Goal: Task Accomplishment & Management: Manage account settings

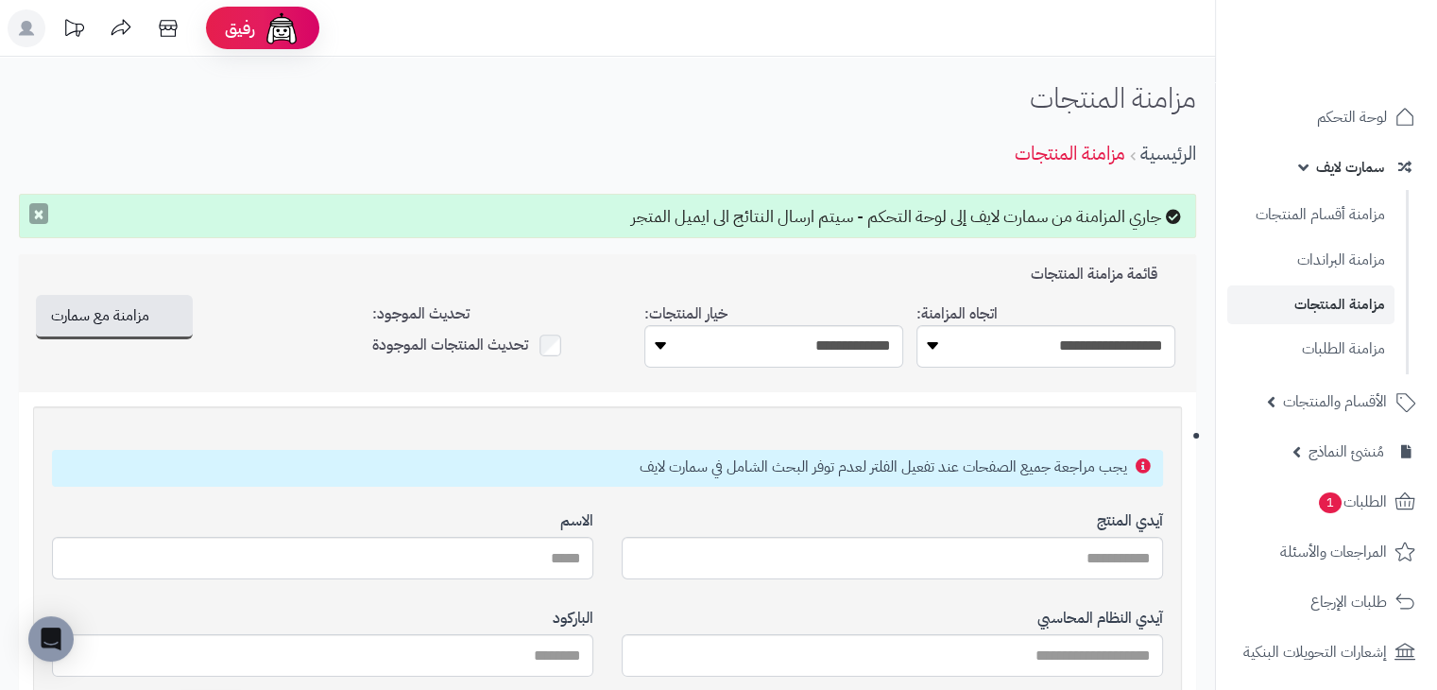
click at [33, 213] on button "×" at bounding box center [38, 213] width 19 height 21
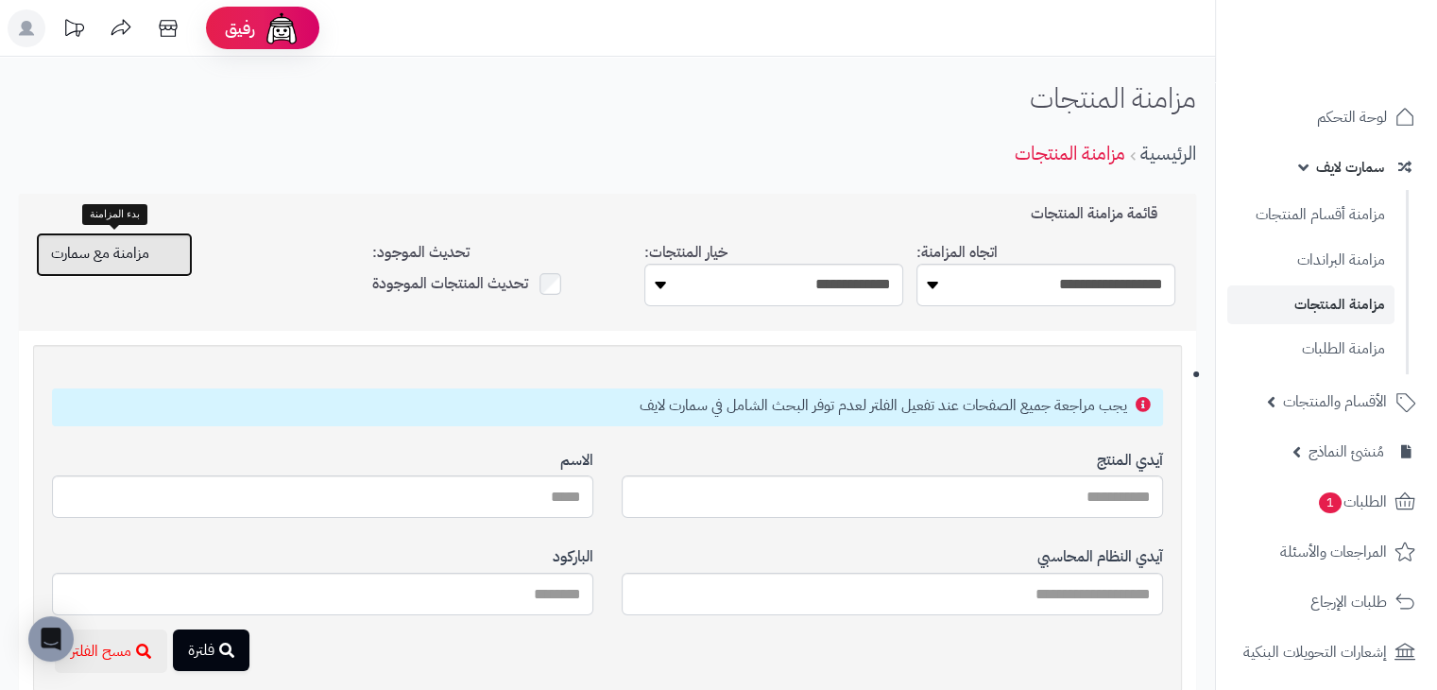
click at [126, 262] on span "مزامنة مع سمارت" at bounding box center [100, 253] width 98 height 23
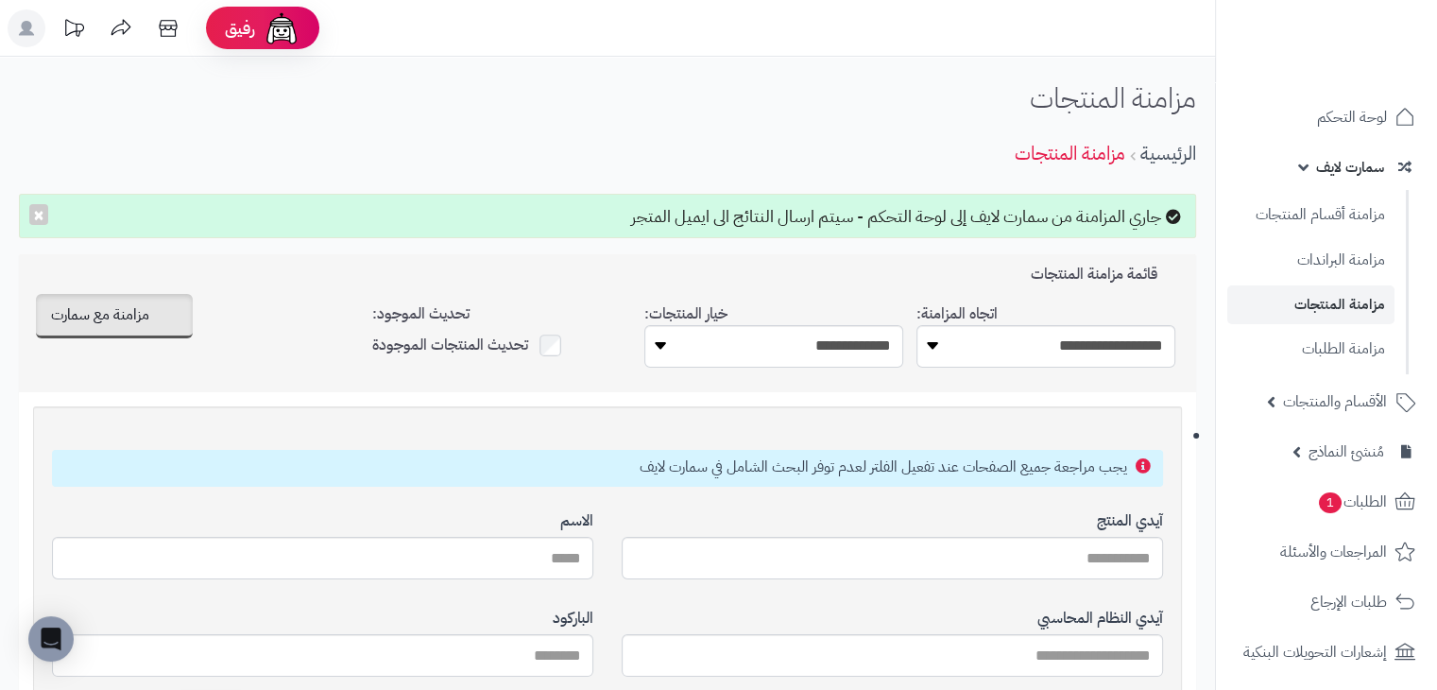
click at [1052, 212] on div "جاري المزامنة من سمارت لايف إلى لوحة التحكم - سيتم ارسال النتائج الى ايميل المت…" at bounding box center [607, 216] width 1177 height 45
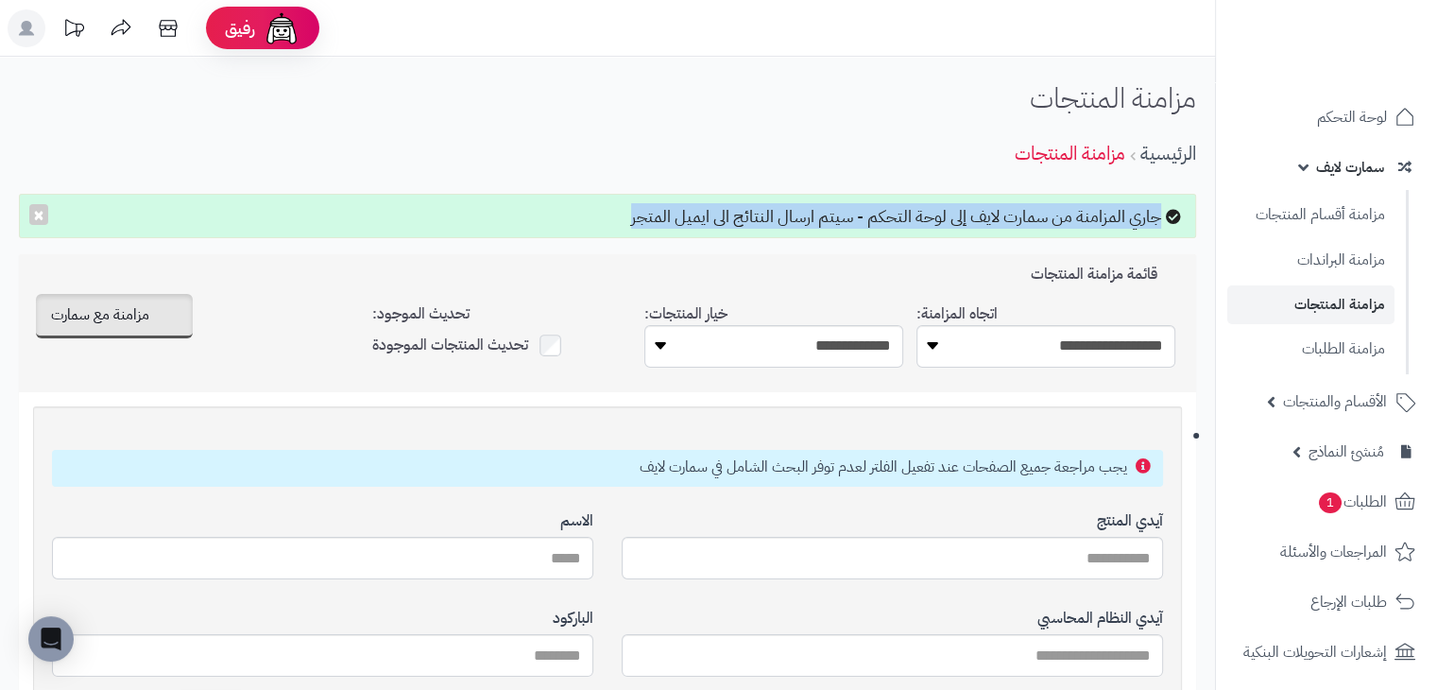
click at [1052, 212] on div "جاري المزامنة من سمارت لايف إلى لوحة التحكم - سيتم ارسال النتائج الى ايميل المت…" at bounding box center [607, 216] width 1177 height 45
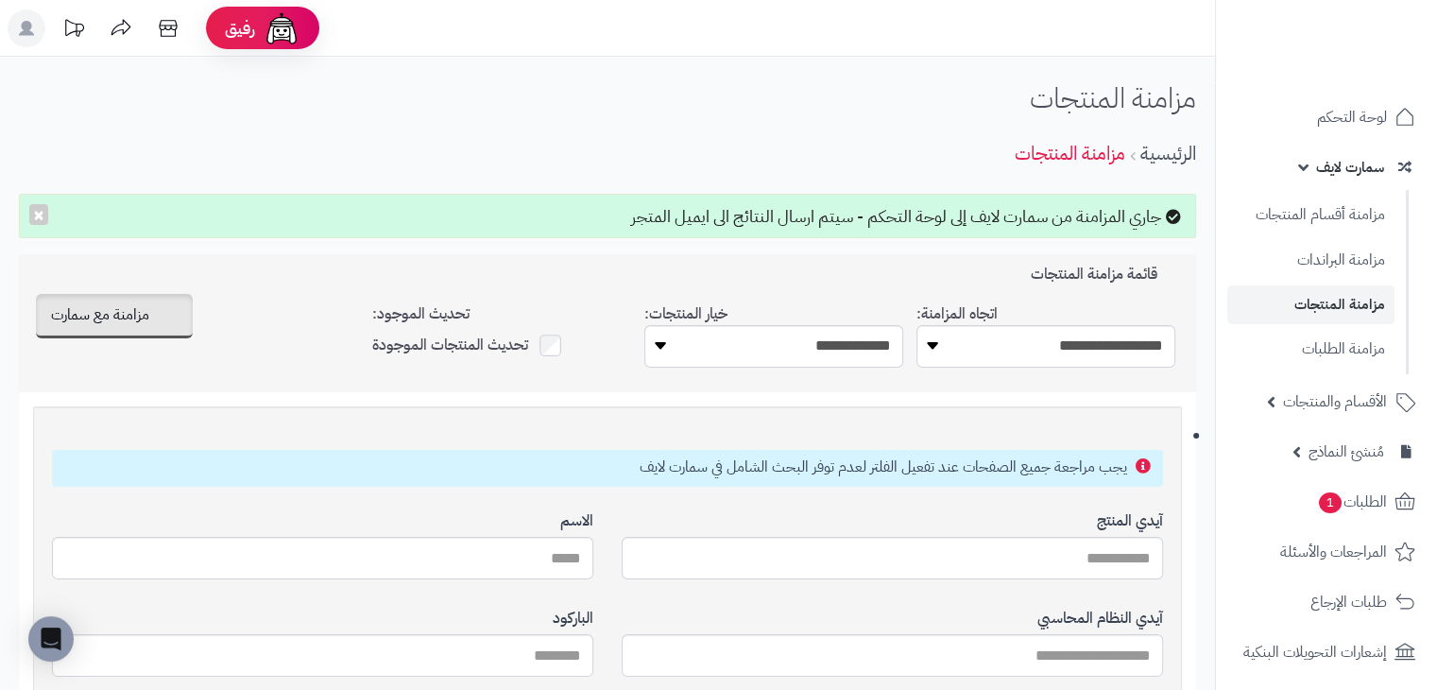
click at [971, 236] on div "جاري المزامنة من سمارت لايف إلى لوحة التحكم - سيتم ارسال النتائج الى ايميل المت…" at bounding box center [607, 216] width 1177 height 45
click at [984, 220] on div "جاري المزامنة من سمارت لايف إلى لوحة التحكم - سيتم ارسال النتائج الى ايميل المت…" at bounding box center [607, 216] width 1177 height 45
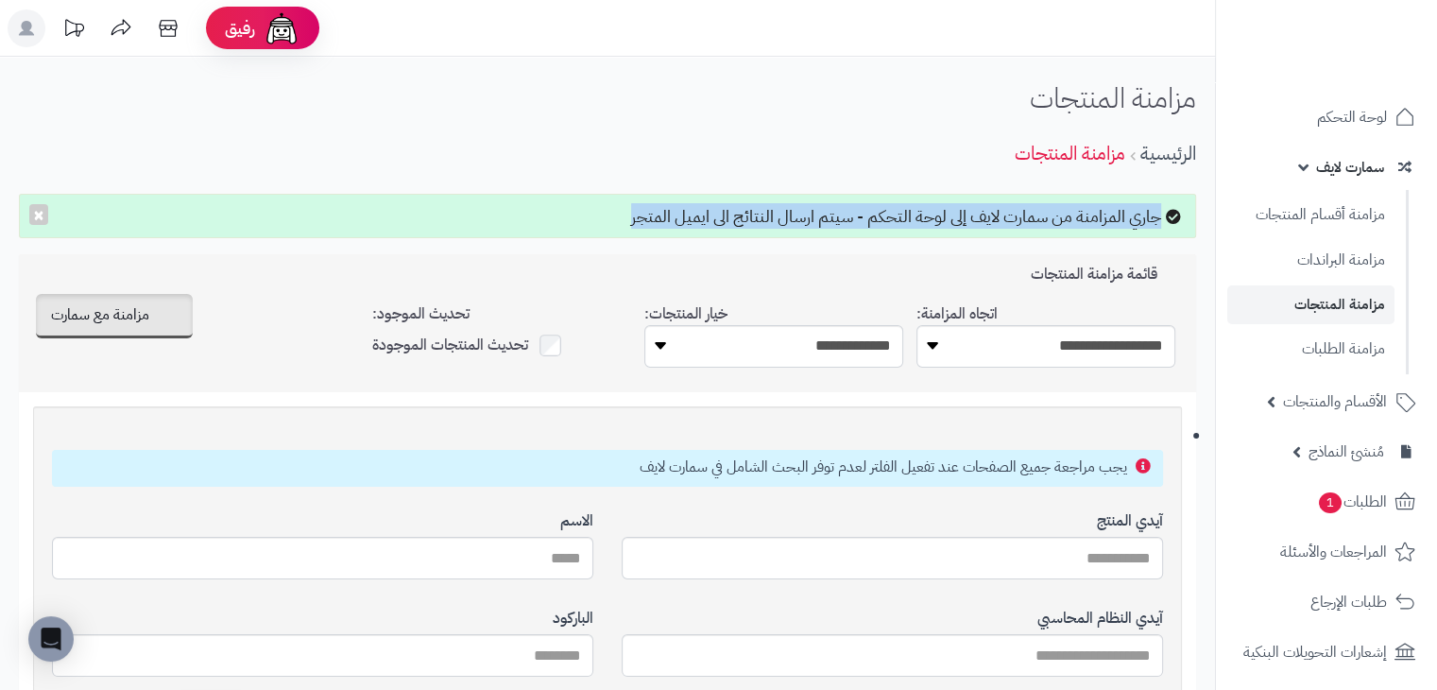
click at [984, 220] on div "جاري المزامنة من سمارت لايف إلى لوحة التحكم - سيتم ارسال النتائج الى ايميل المت…" at bounding box center [607, 216] width 1177 height 45
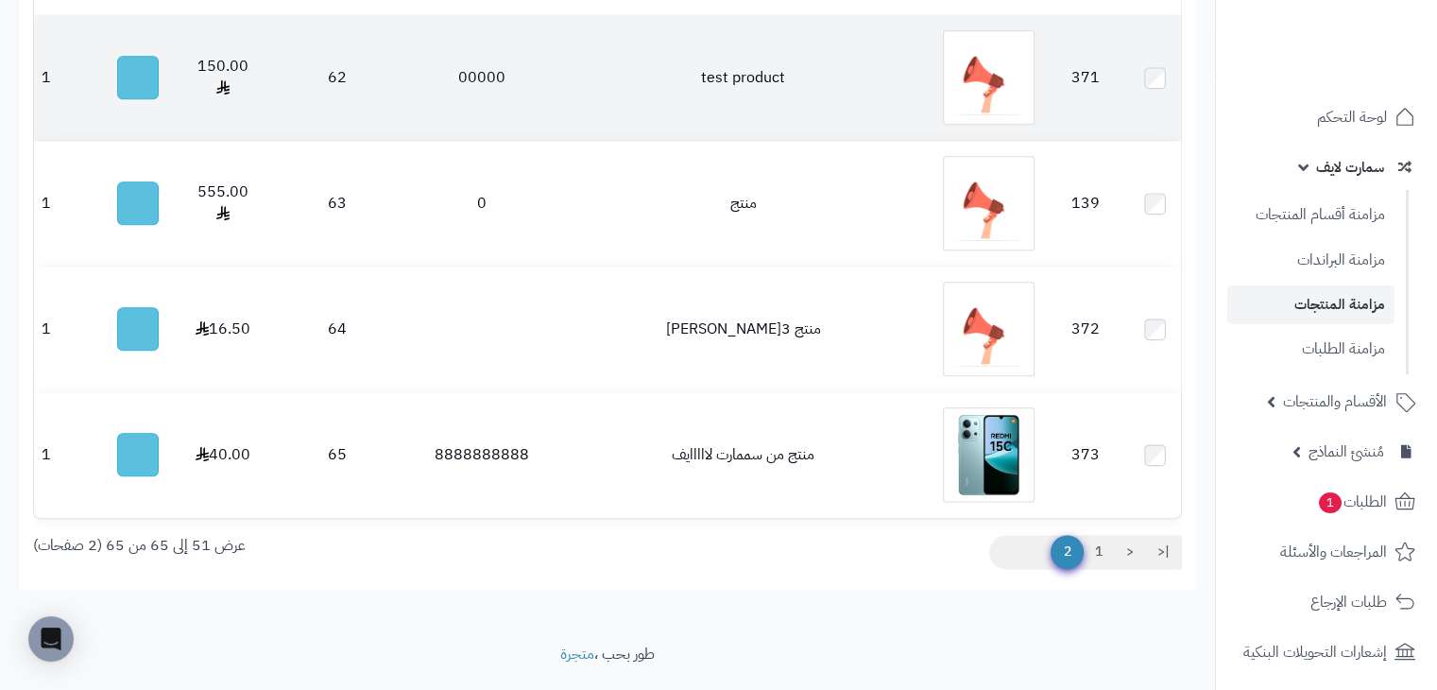
scroll to position [2253, 0]
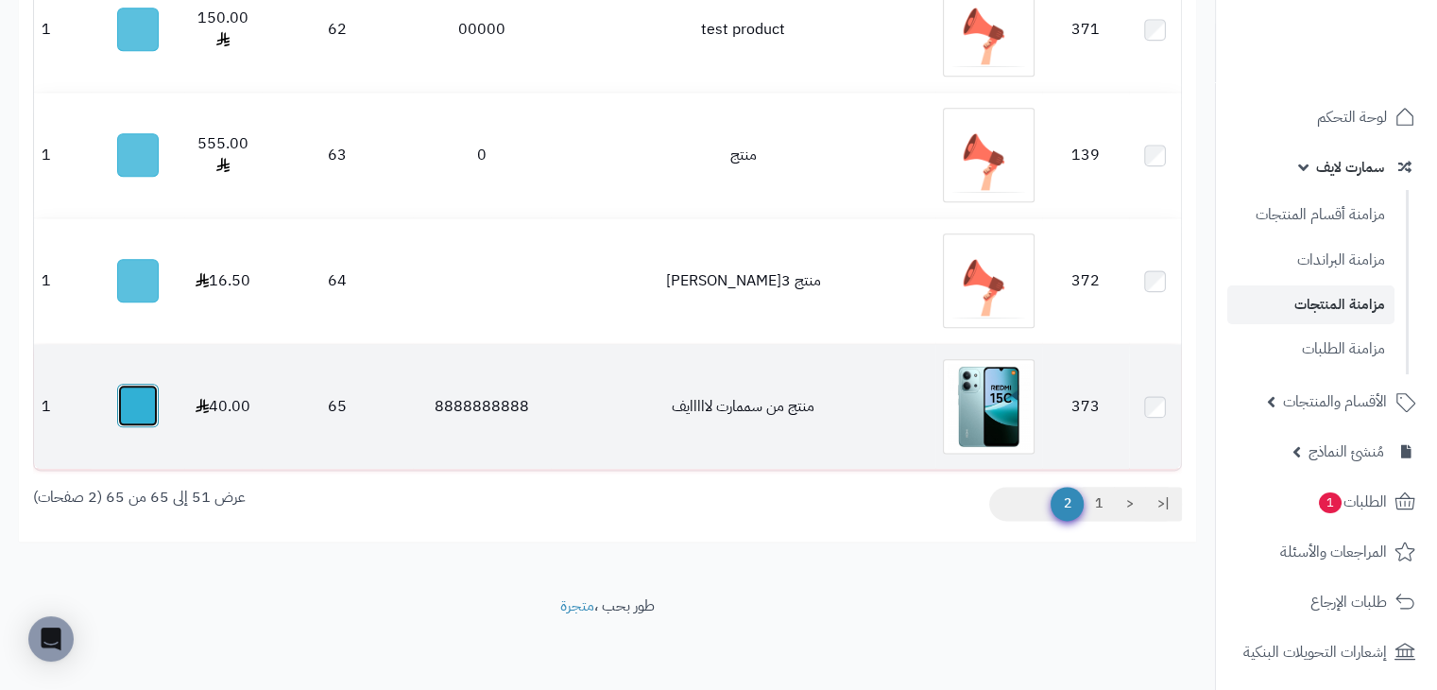
click at [135, 412] on button "button" at bounding box center [138, 405] width 42 height 43
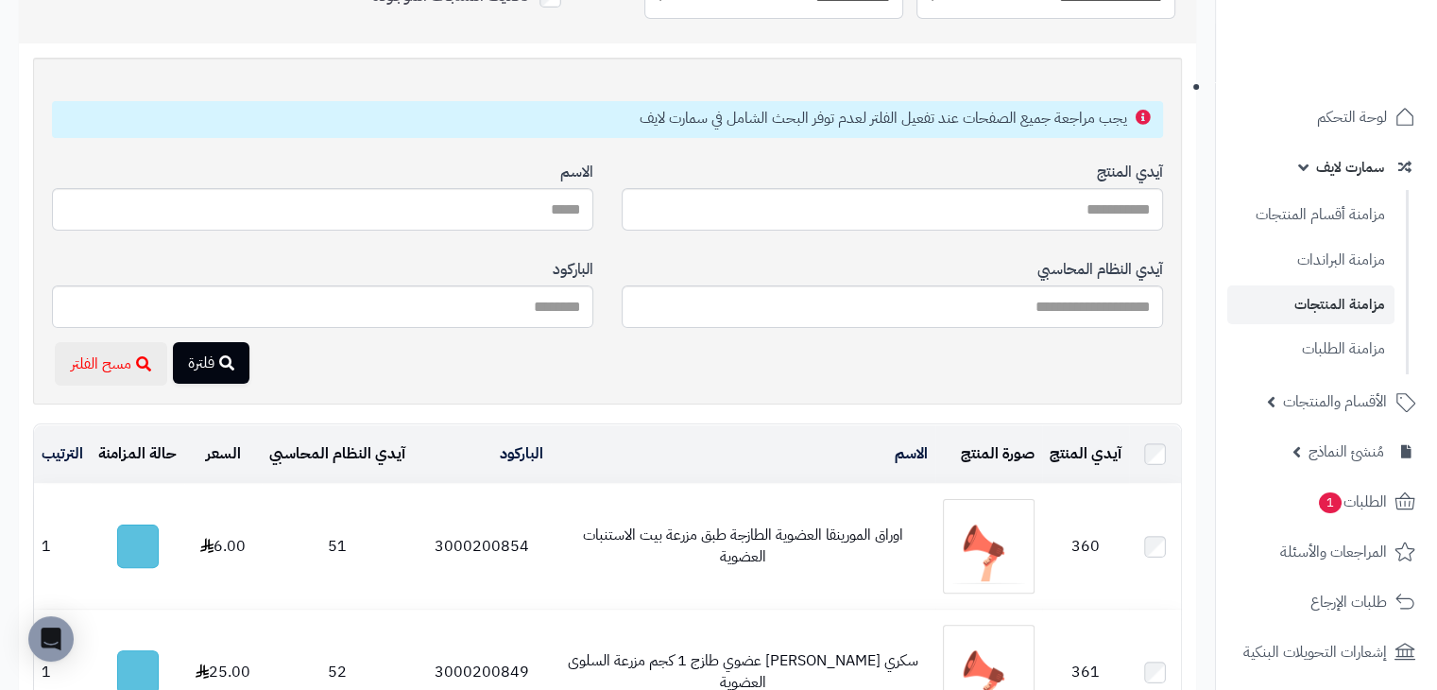
scroll to position [0, 0]
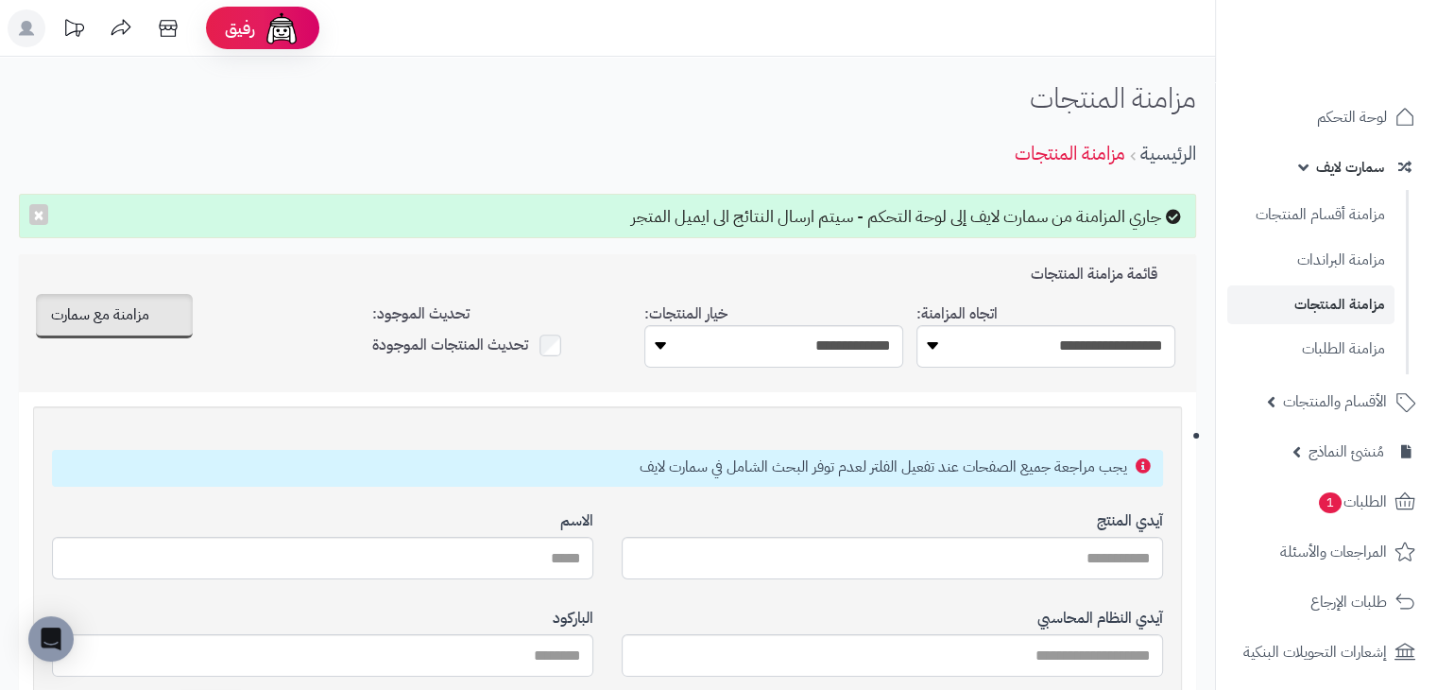
click at [954, 214] on div "جاري المزامنة من سمارت لايف إلى لوحة التحكم - سيتم ارسال النتائج الى ايميل المت…" at bounding box center [607, 216] width 1177 height 45
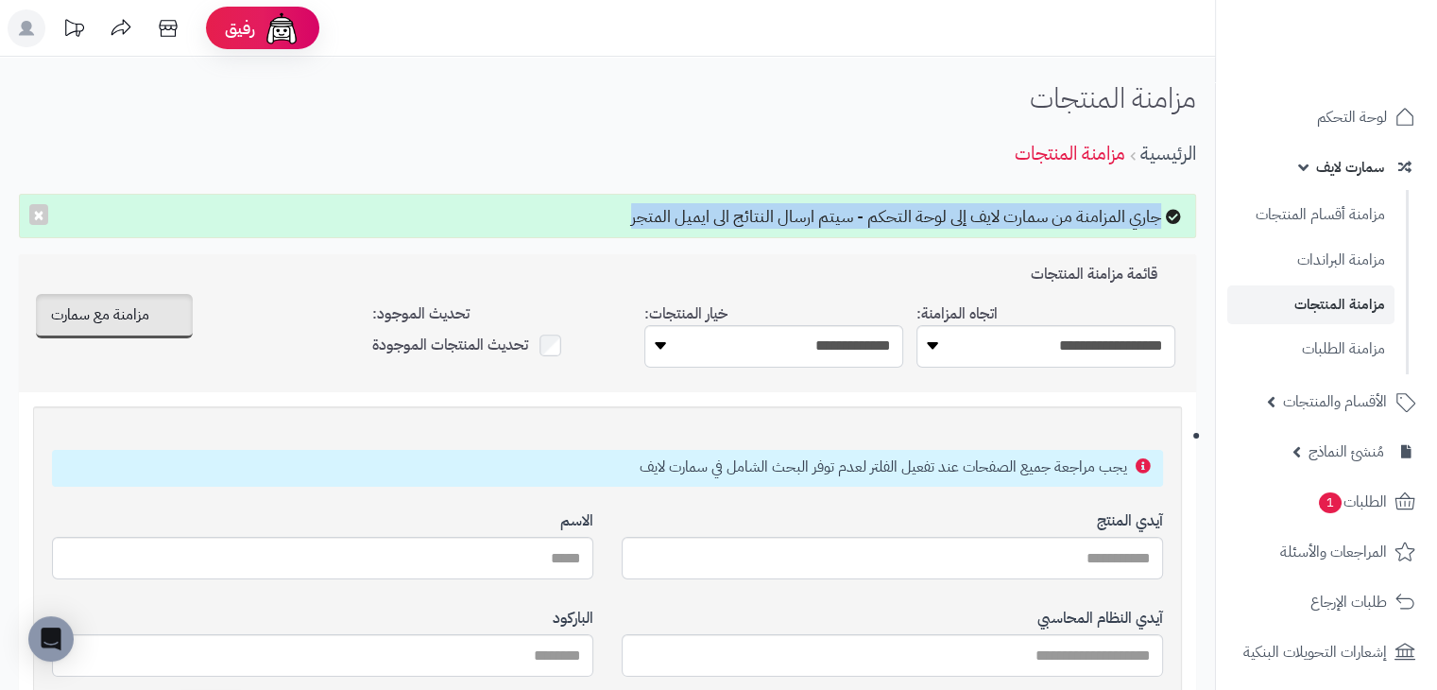
click at [954, 214] on div "جاري المزامنة من سمارت لايف إلى لوحة التحكم - سيتم ارسال النتائج الى ايميل المت…" at bounding box center [607, 216] width 1177 height 45
click at [708, 215] on div "جاري المزامنة من سمارت لايف إلى لوحة التحكم - سيتم ارسال النتائج الى ايميل المت…" at bounding box center [607, 216] width 1177 height 45
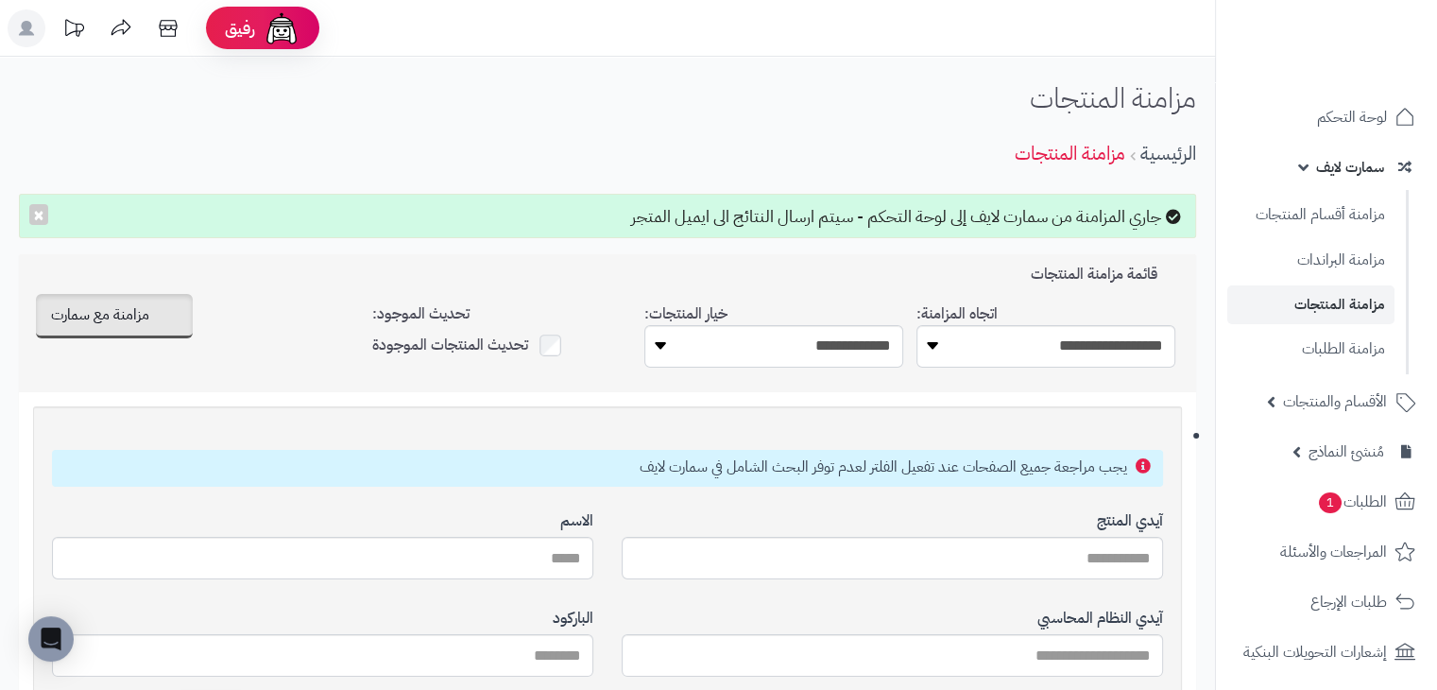
click at [603, 141] on div "الرئيسية مزامنة المنتجات" at bounding box center [607, 154] width 1177 height 52
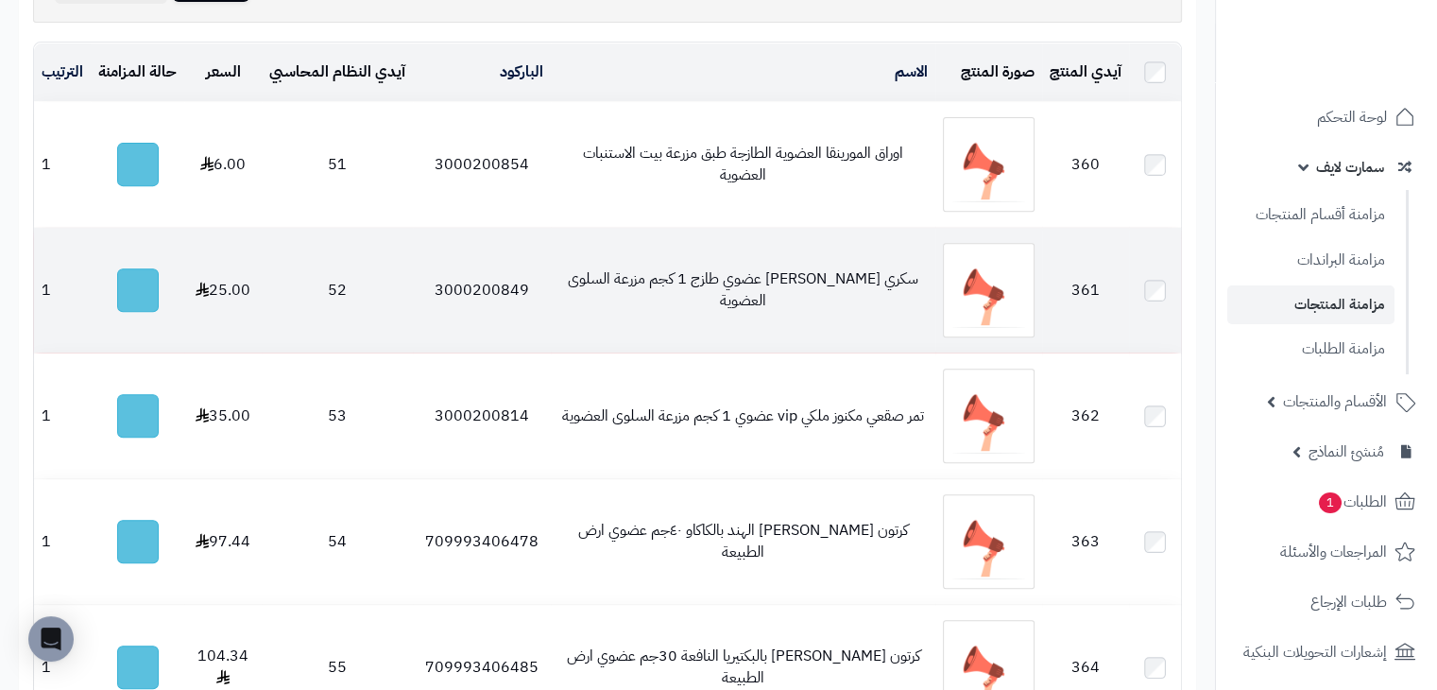
scroll to position [851, 0]
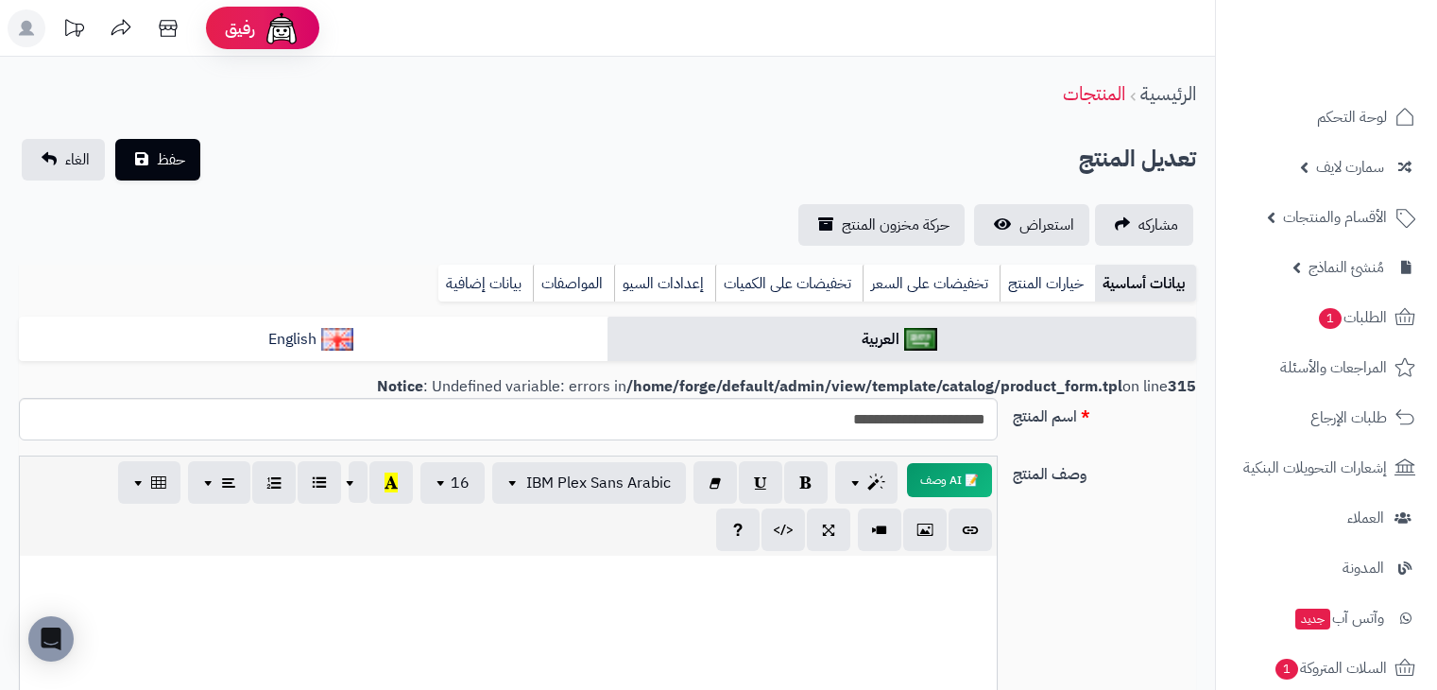
select select
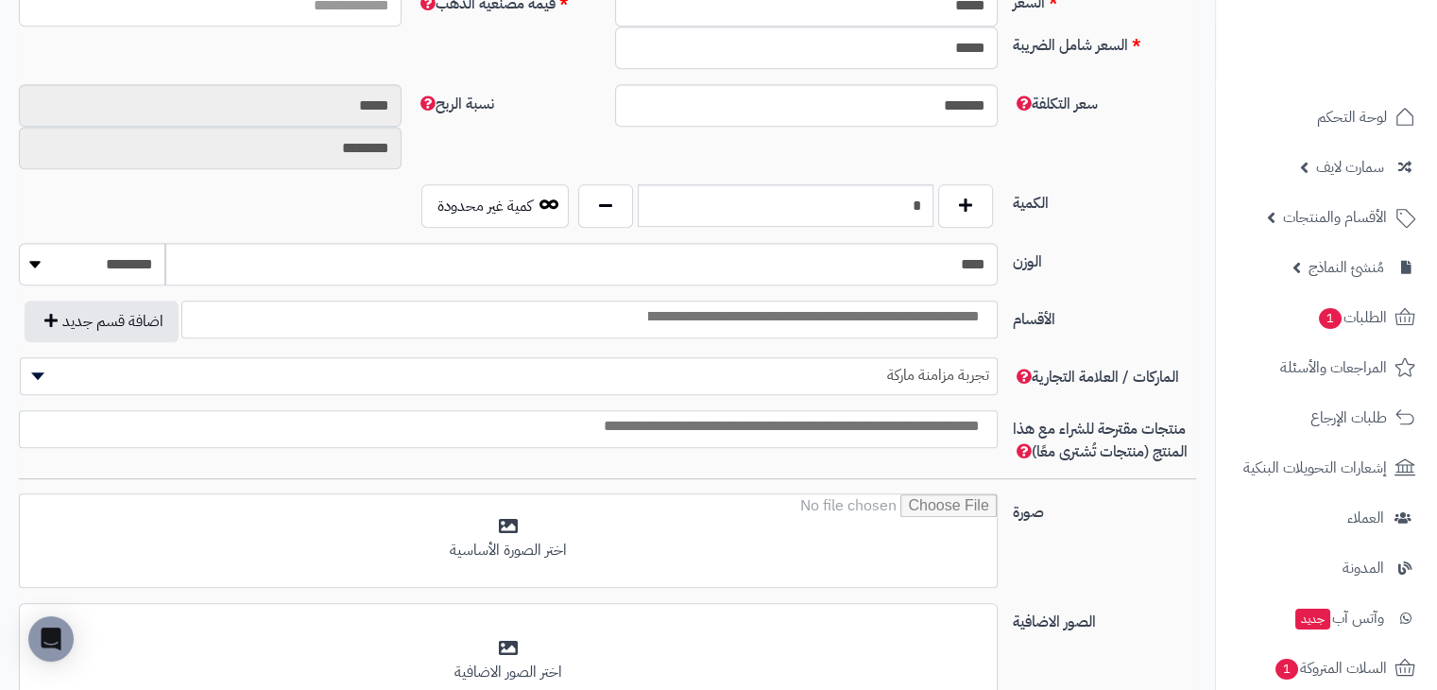
scroll to position [756, 0]
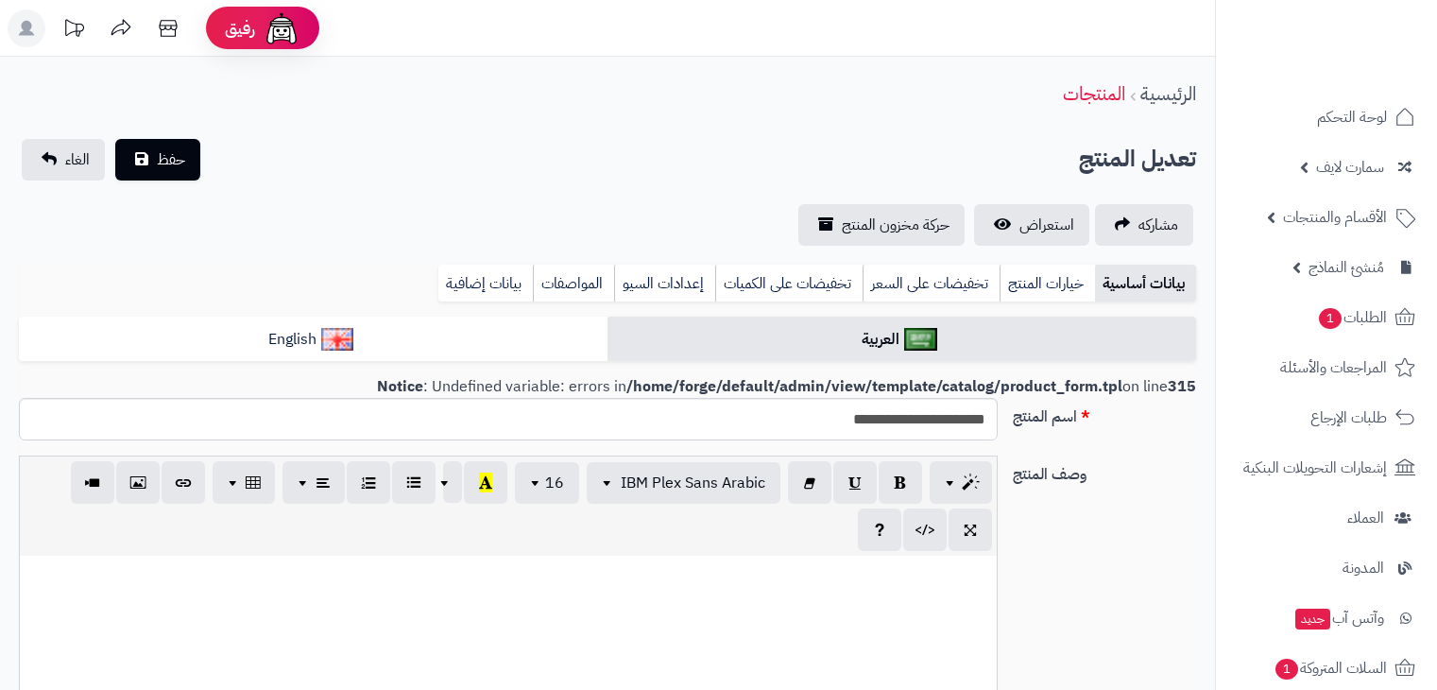
select select
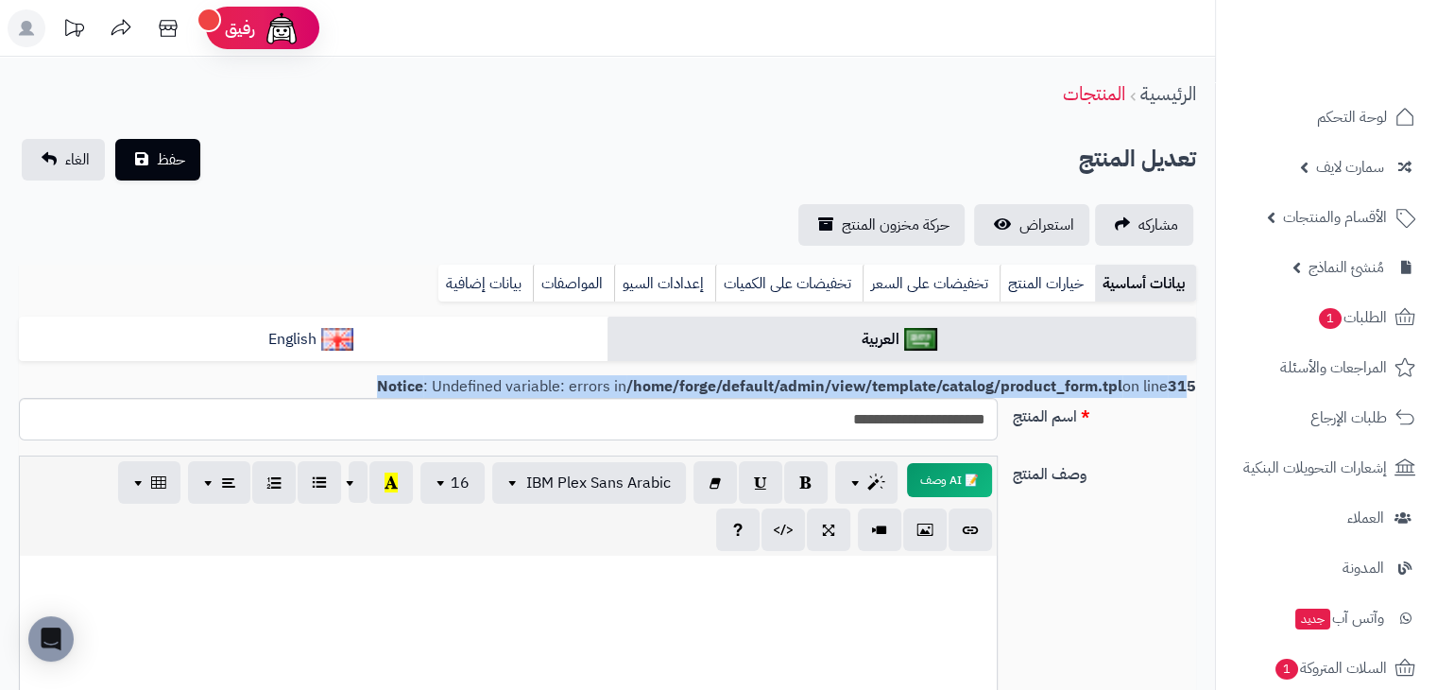
drag, startPoint x: 370, startPoint y: 383, endPoint x: 1189, endPoint y: 383, distance: 818.4
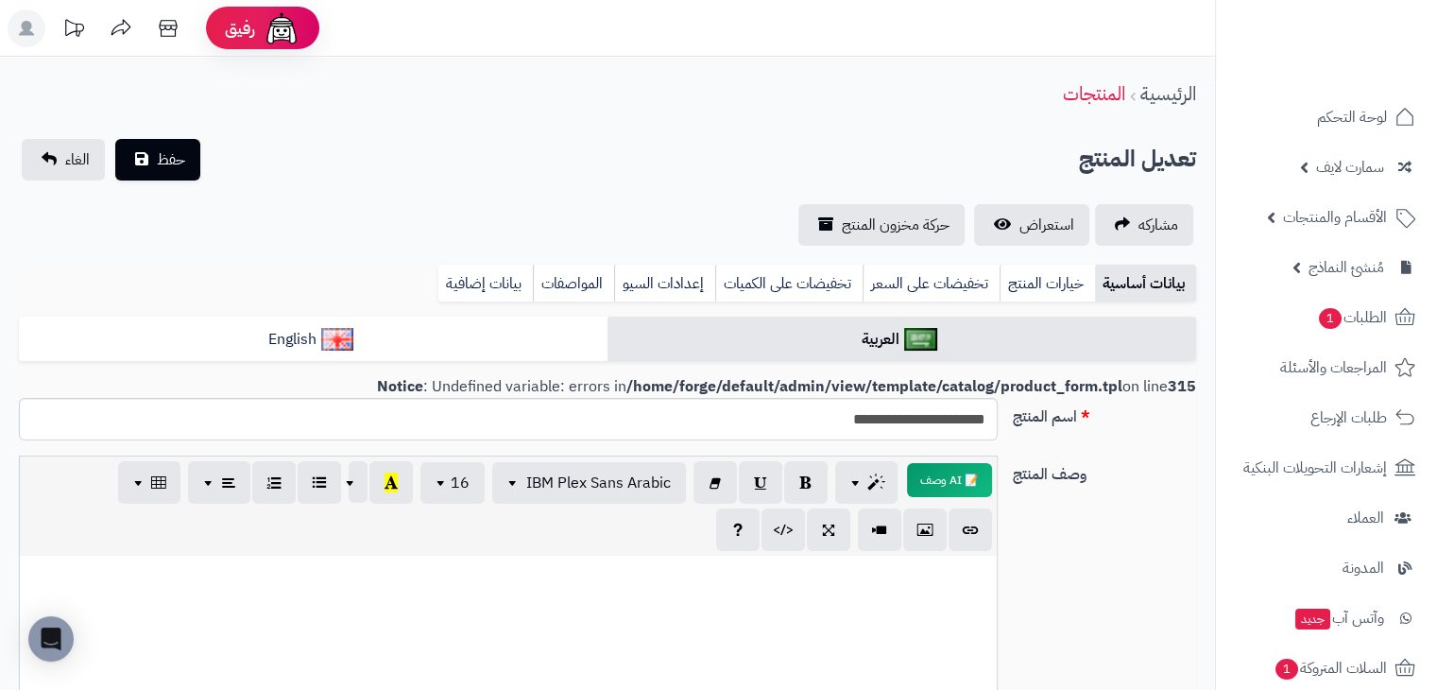
click at [398, 381] on b "Notice" at bounding box center [400, 386] width 46 height 23
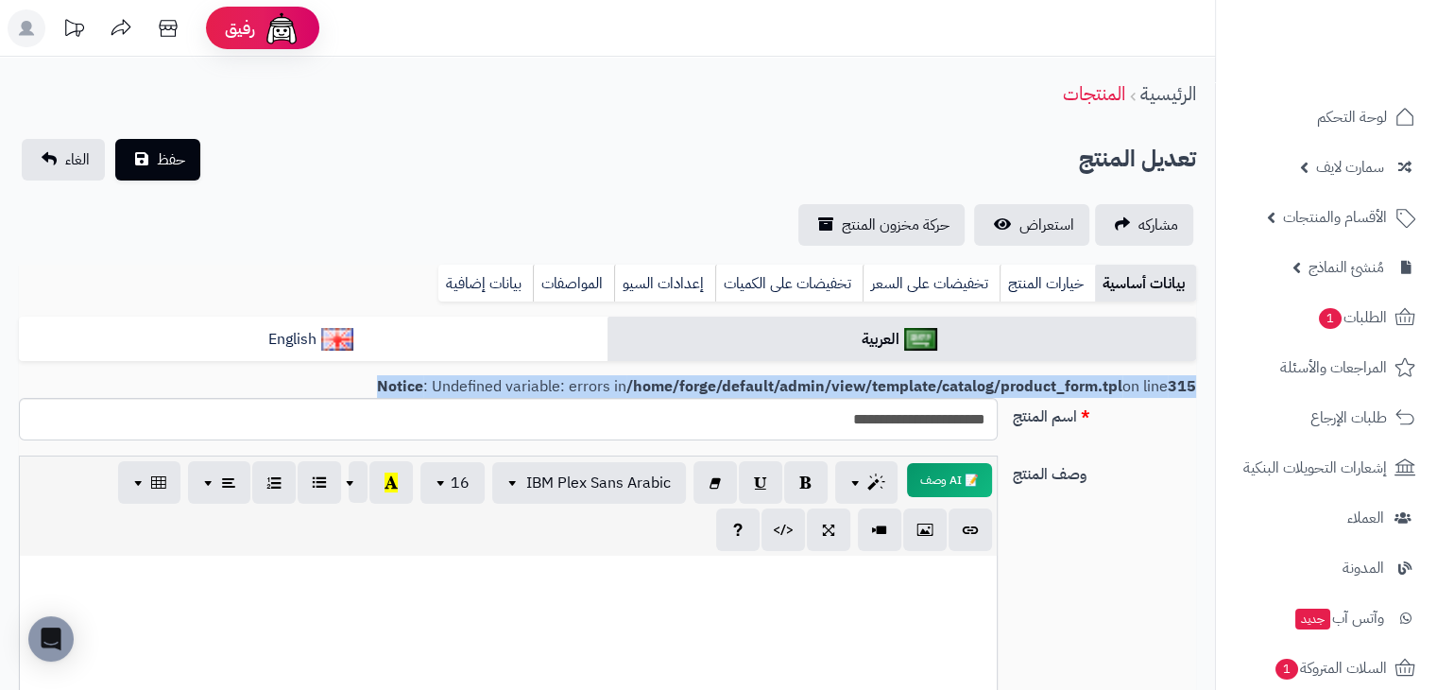
click at [398, 381] on b "Notice" at bounding box center [400, 386] width 46 height 23
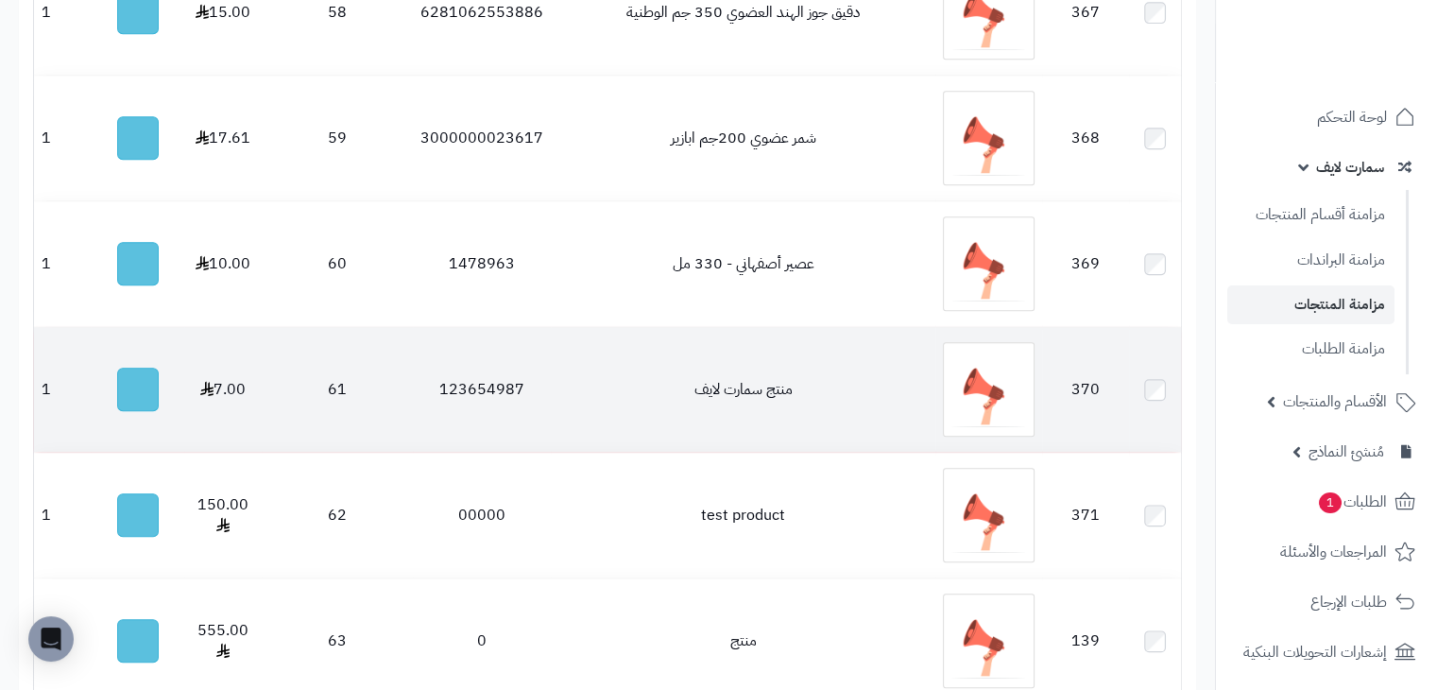
scroll to position [2192, 0]
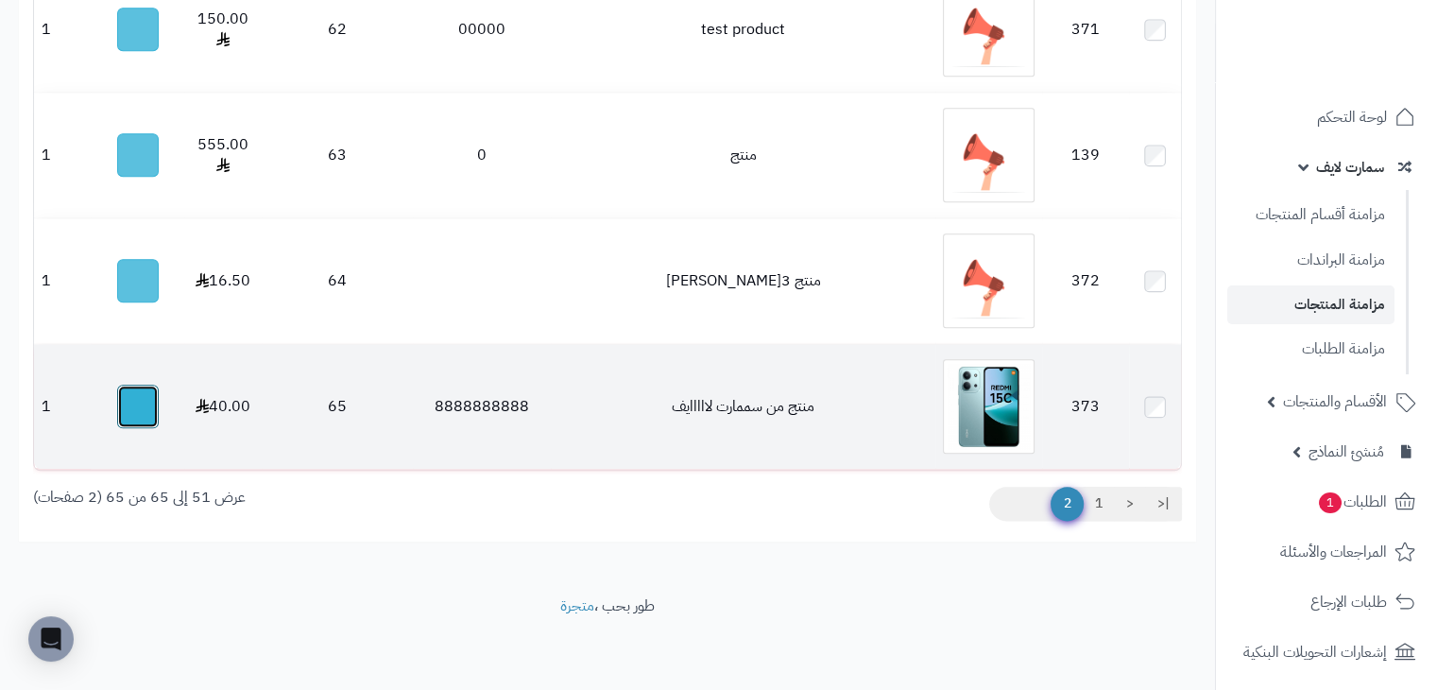
drag, startPoint x: 151, startPoint y: 408, endPoint x: 331, endPoint y: 404, distance: 179.6
click at [151, 408] on button "button" at bounding box center [138, 406] width 42 height 43
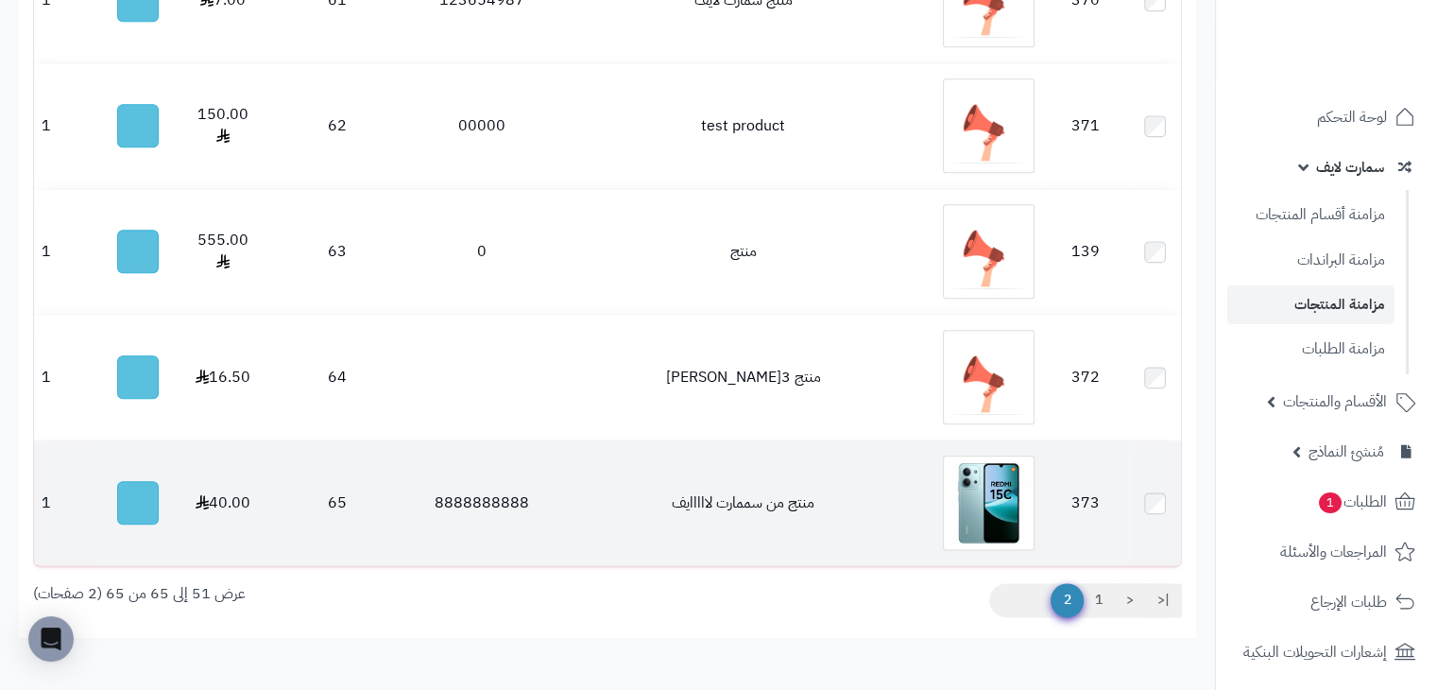
scroll to position [2253, 0]
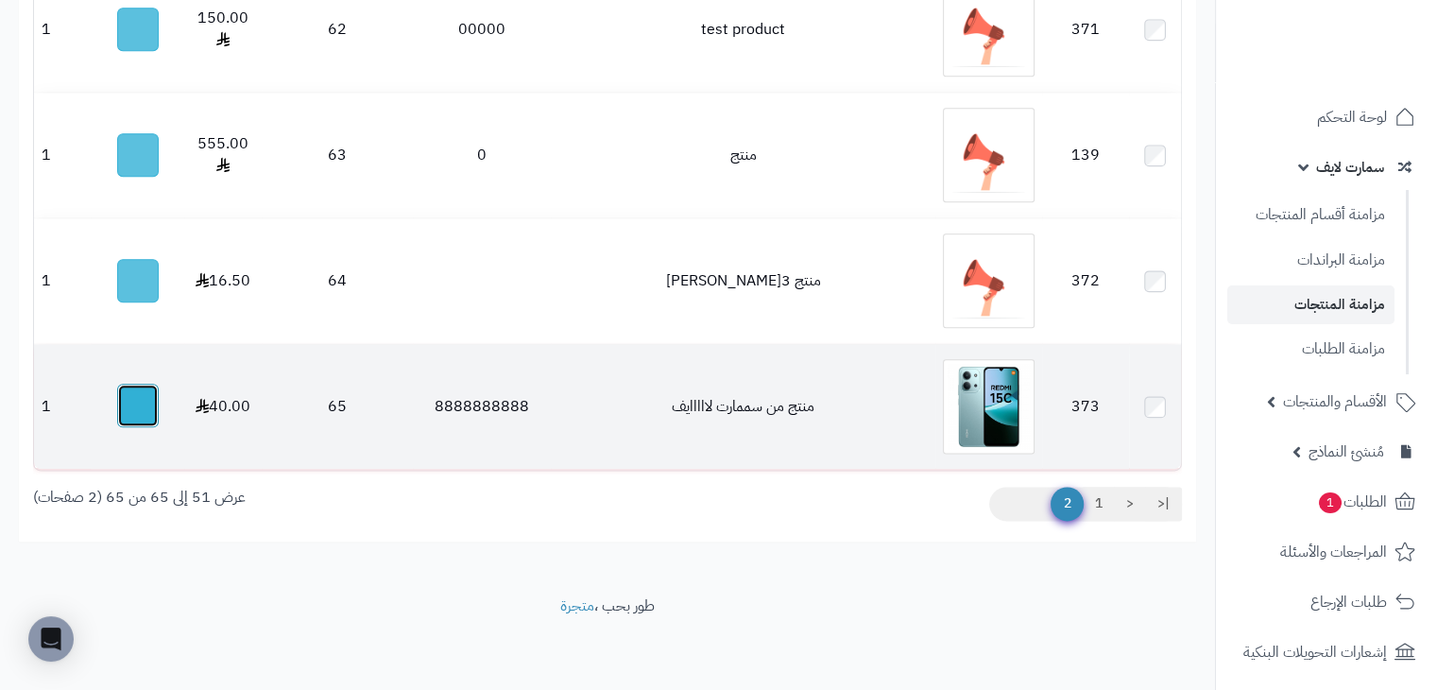
click at [137, 409] on button "button" at bounding box center [138, 405] width 42 height 43
click at [143, 410] on button "button" at bounding box center [138, 405] width 42 height 43
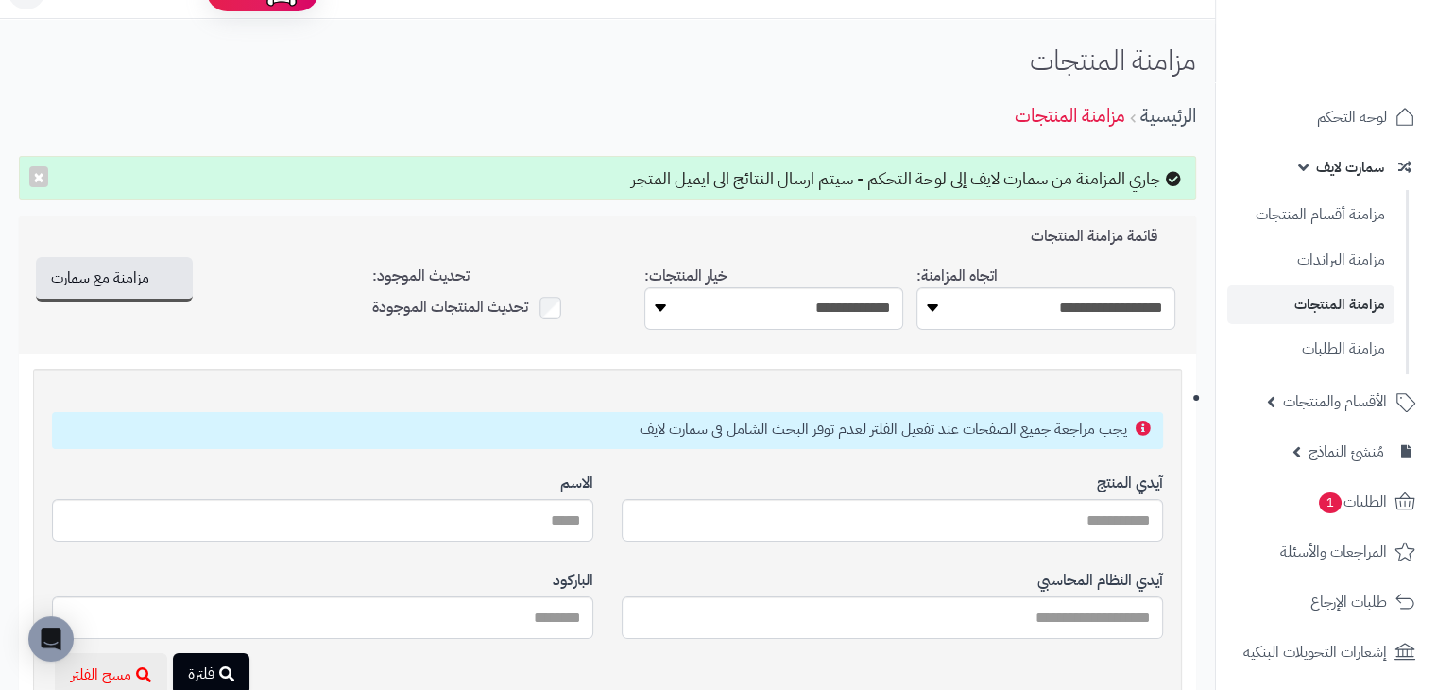
scroll to position [0, 0]
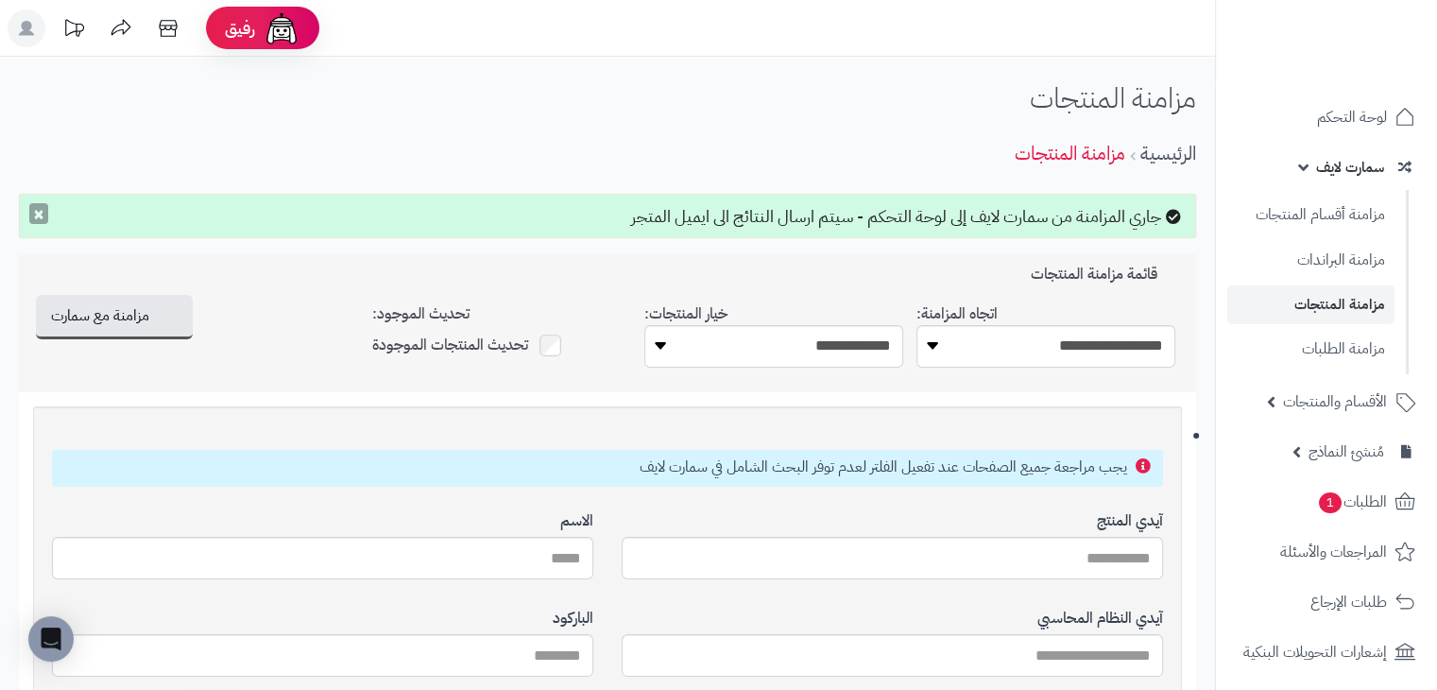
click at [34, 216] on button "×" at bounding box center [38, 213] width 19 height 21
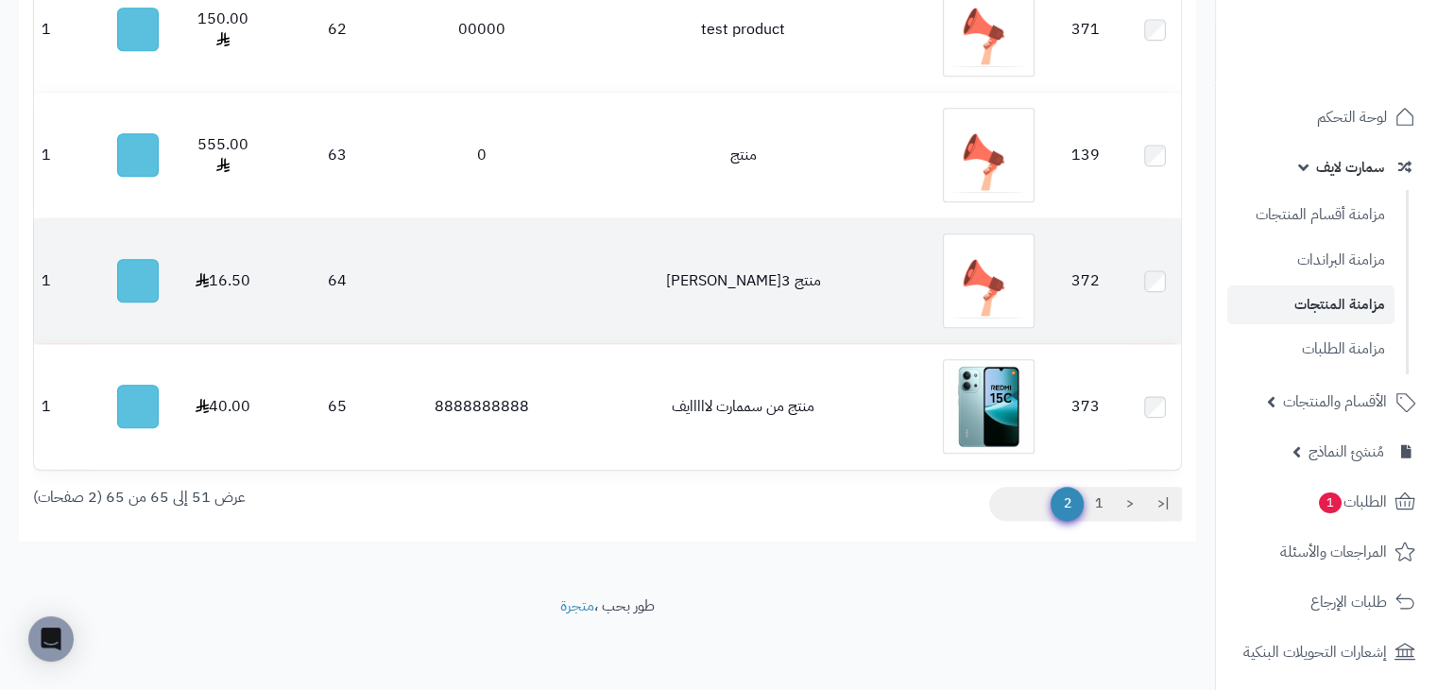
scroll to position [2192, 0]
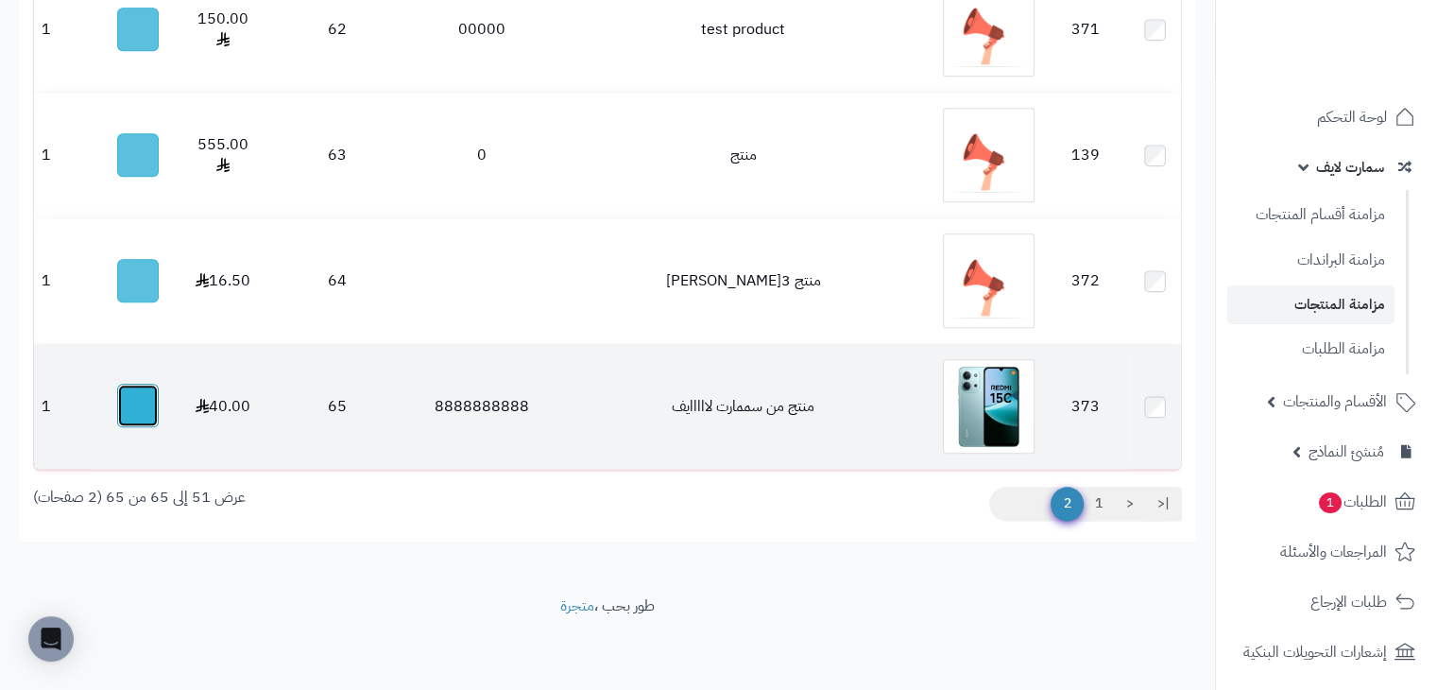
click at [130, 414] on button "button" at bounding box center [138, 405] width 42 height 43
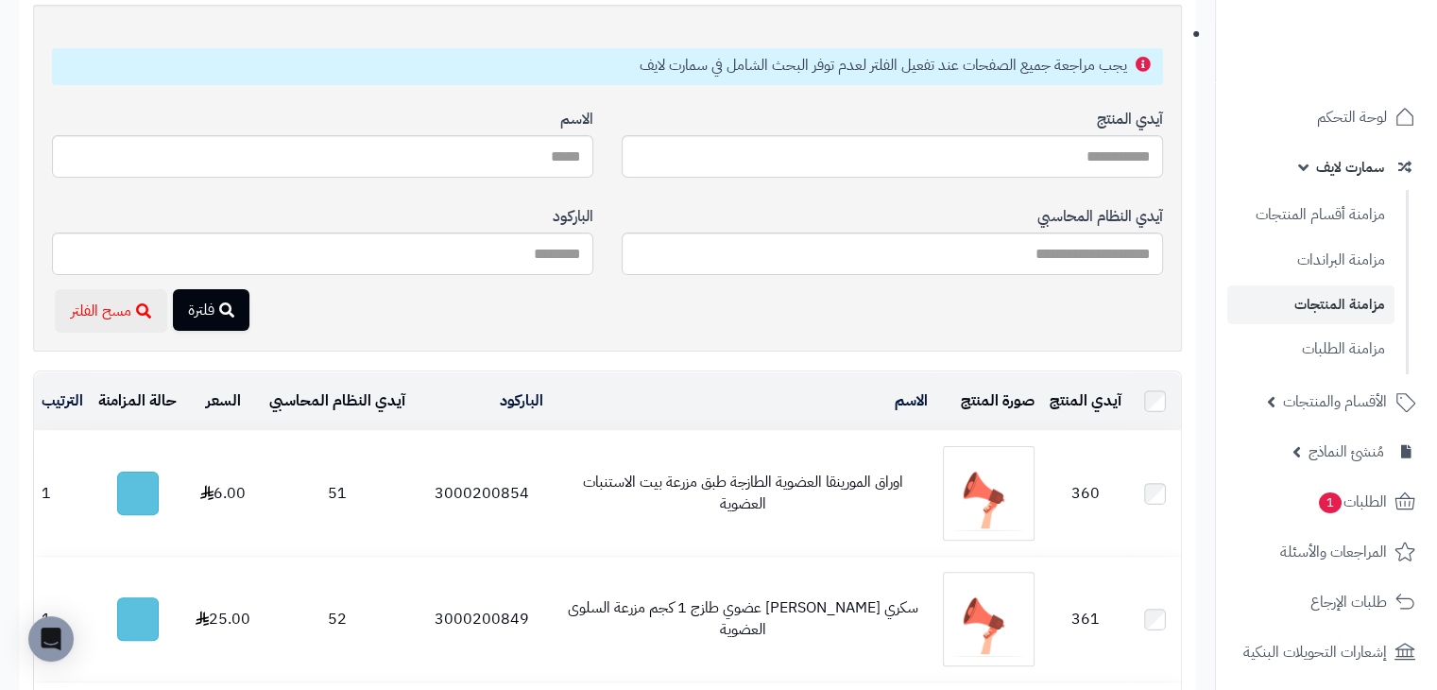
scroll to position [0, 0]
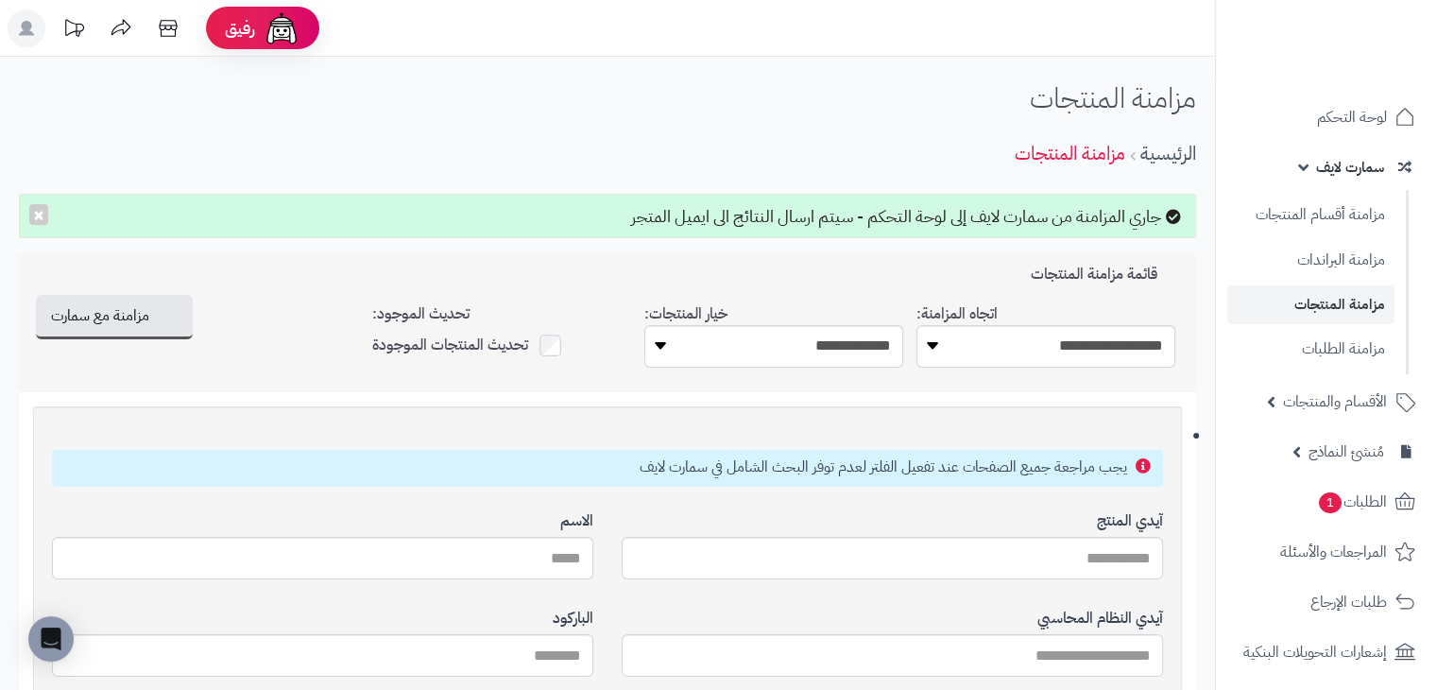
click at [27, 207] on div "جاري المزامنة من سمارت لايف إلى لوحة التحكم - سيتم ارسال النتائج الى ايميل المت…" at bounding box center [607, 216] width 1177 height 45
click at [42, 215] on button "×" at bounding box center [38, 213] width 19 height 21
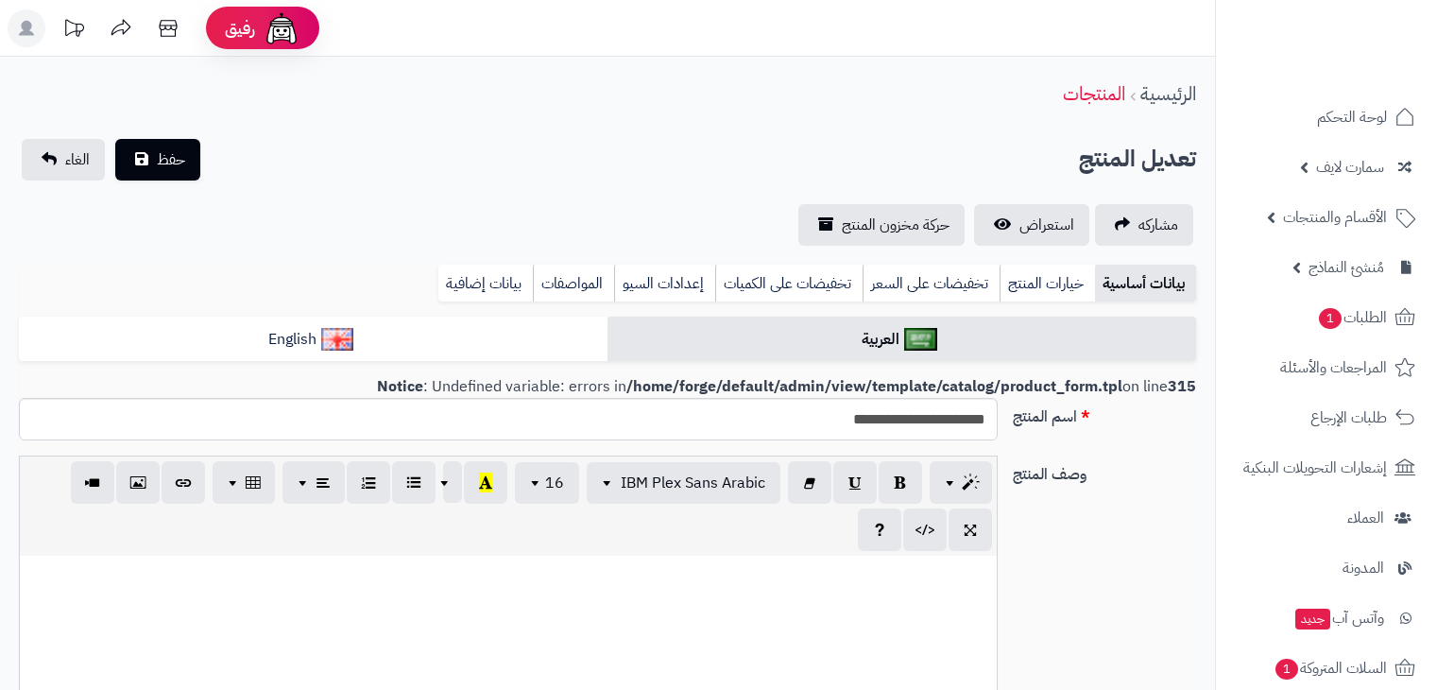
select select
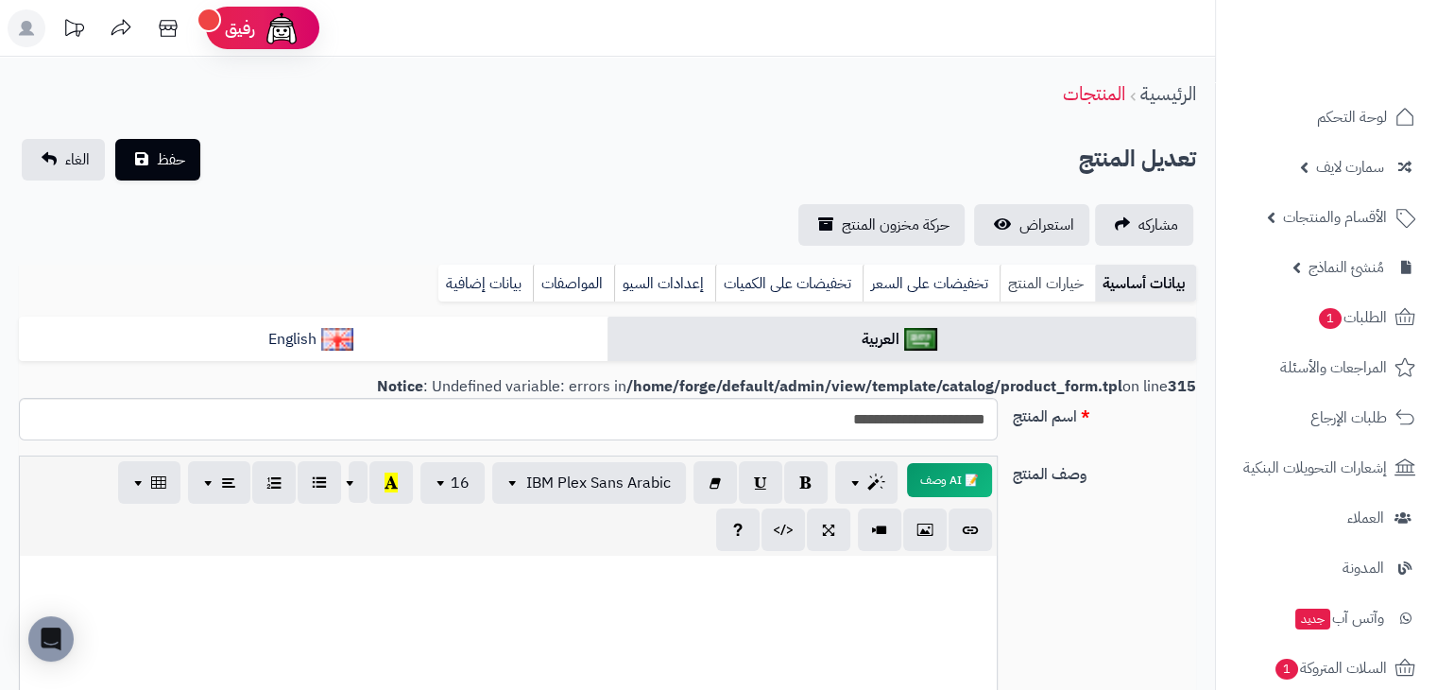
click at [1055, 277] on link "خيارات المنتج" at bounding box center [1047, 284] width 95 height 38
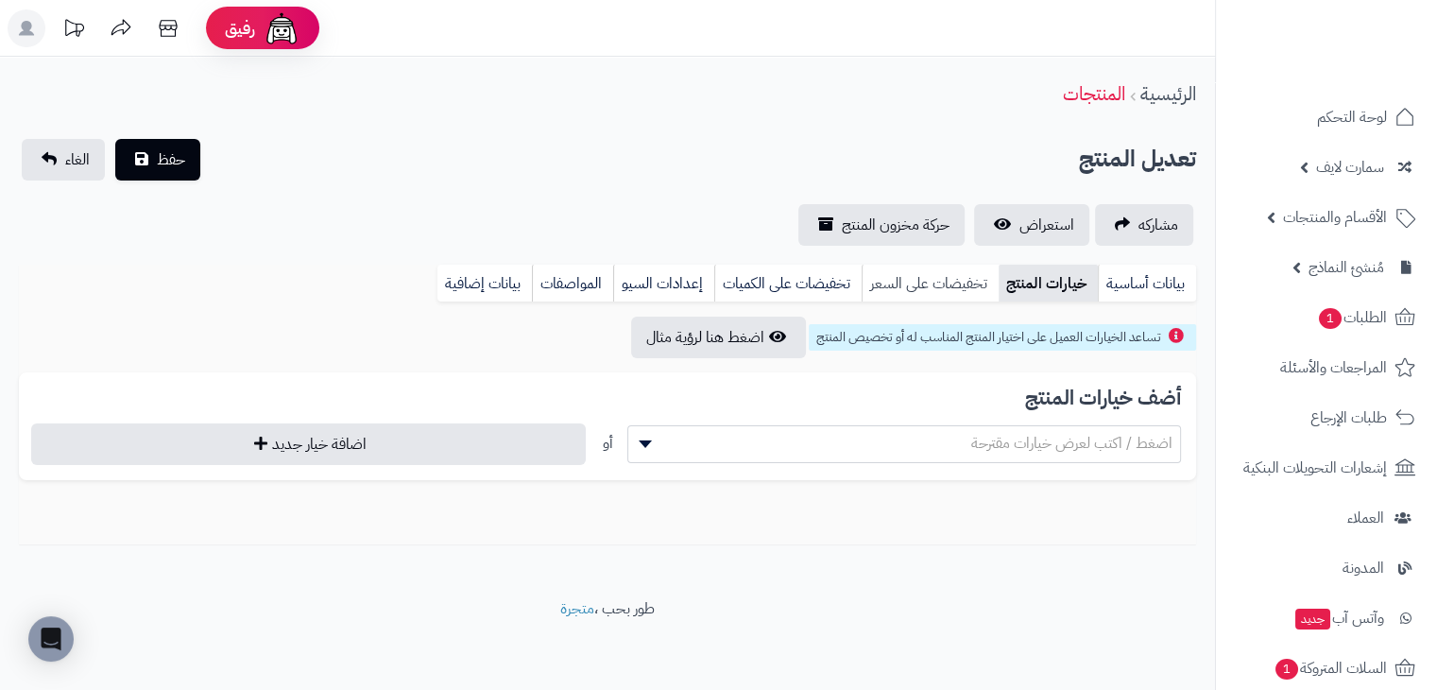
click at [919, 284] on link "تخفيضات على السعر" at bounding box center [930, 284] width 137 height 38
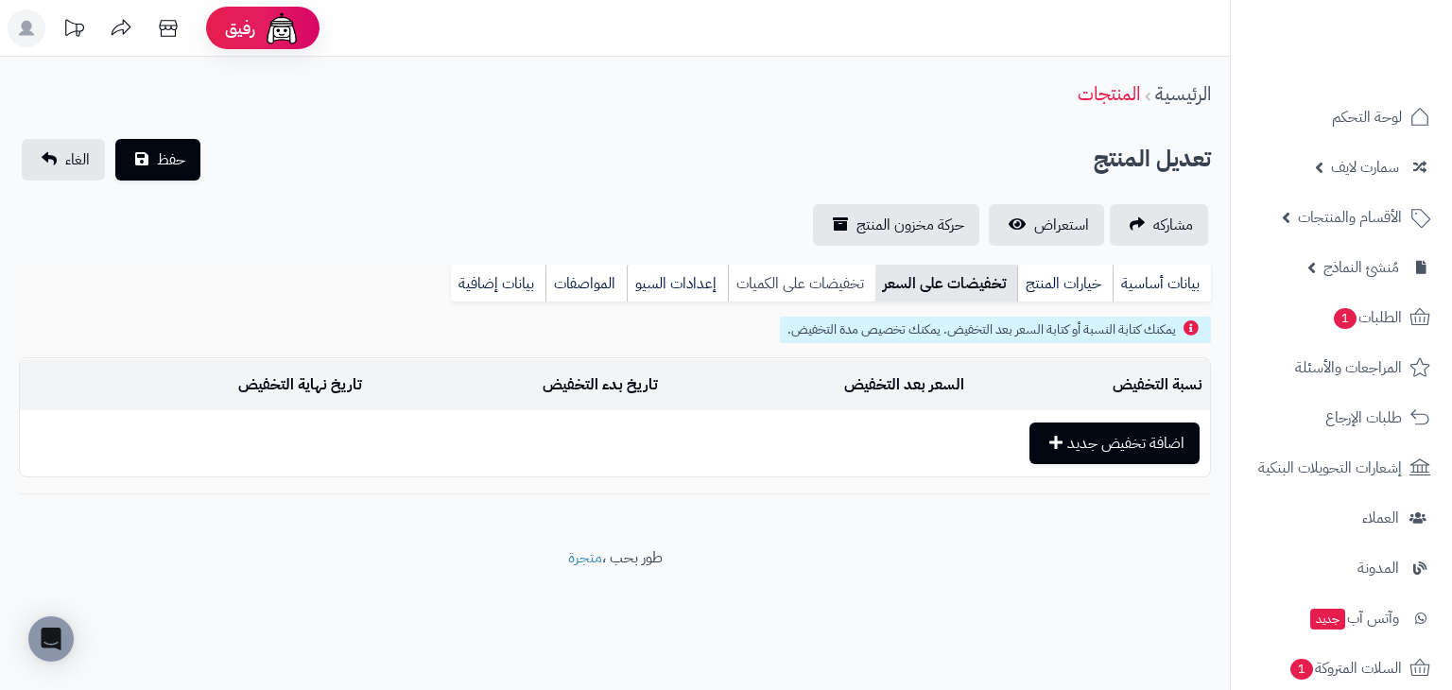
click at [782, 283] on link "تخفيضات على الكميات" at bounding box center [801, 284] width 147 height 38
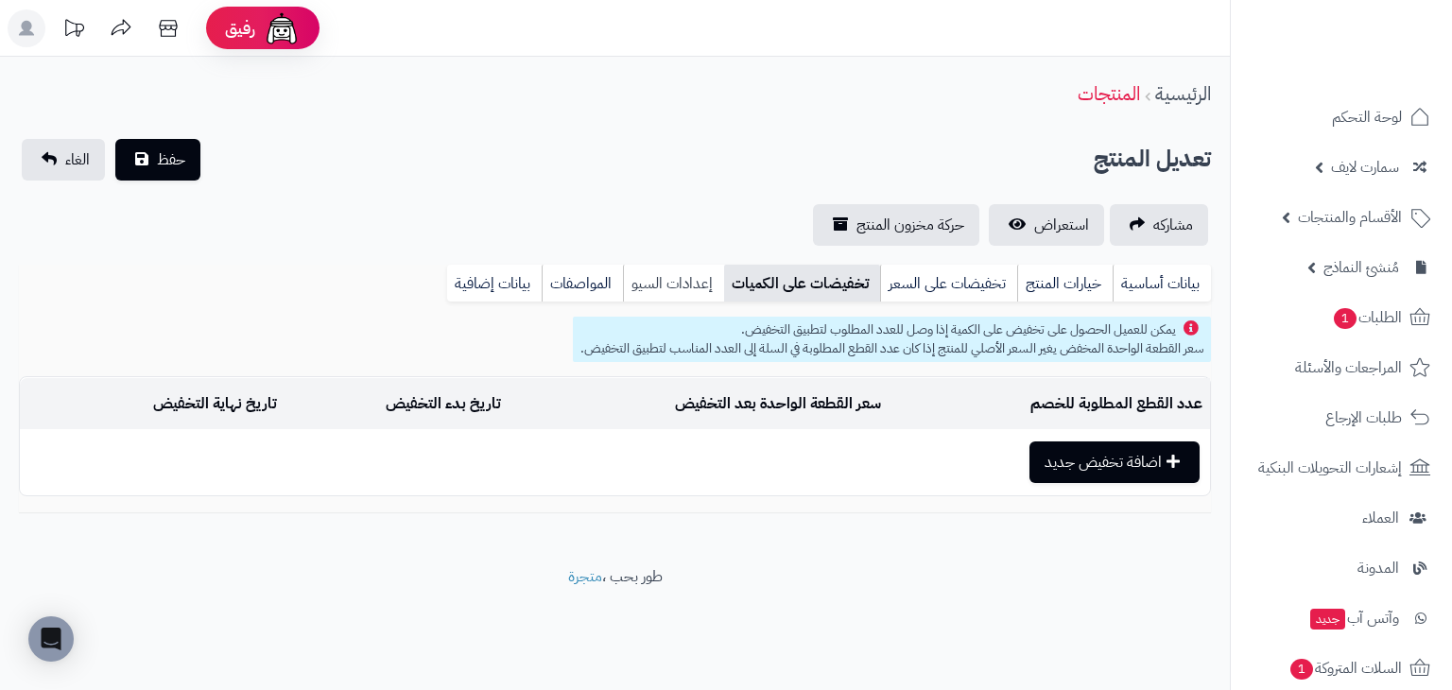
click at [686, 284] on link "إعدادات السيو" at bounding box center [673, 284] width 101 height 38
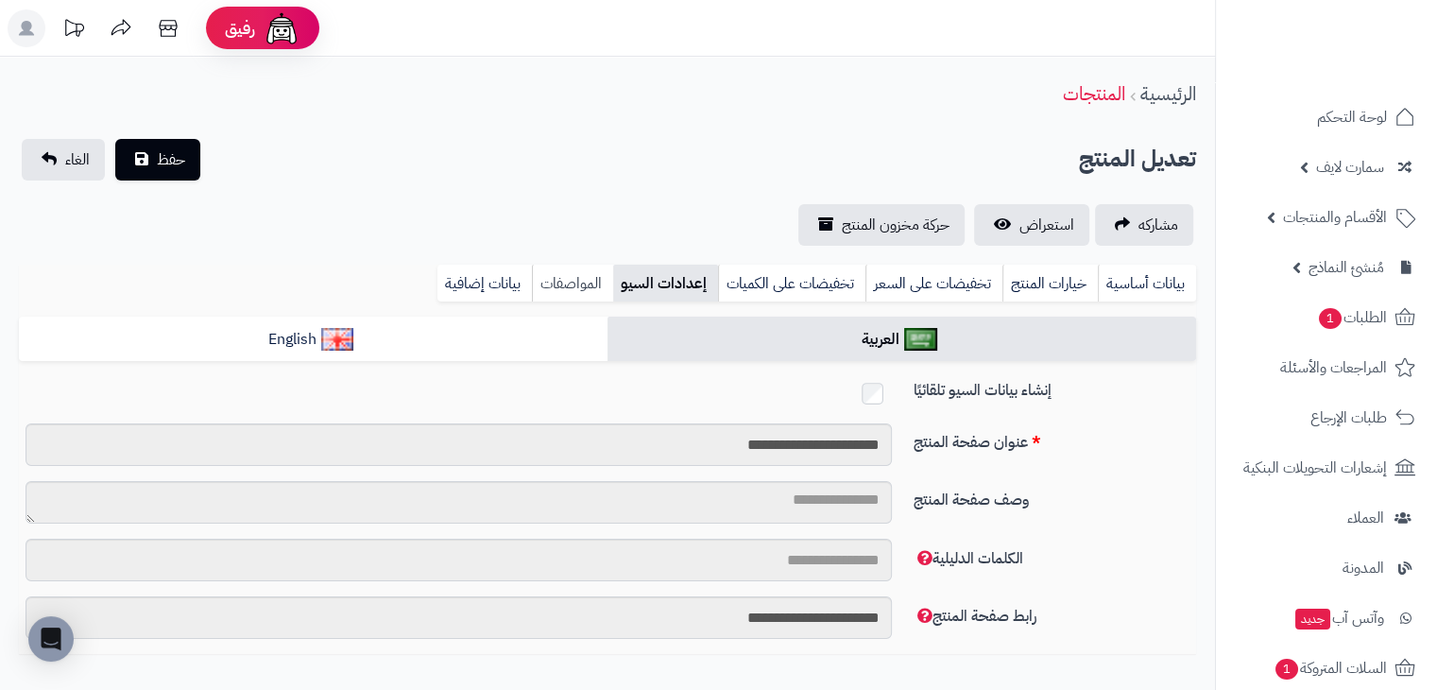
click at [577, 284] on link "المواصفات" at bounding box center [572, 284] width 81 height 38
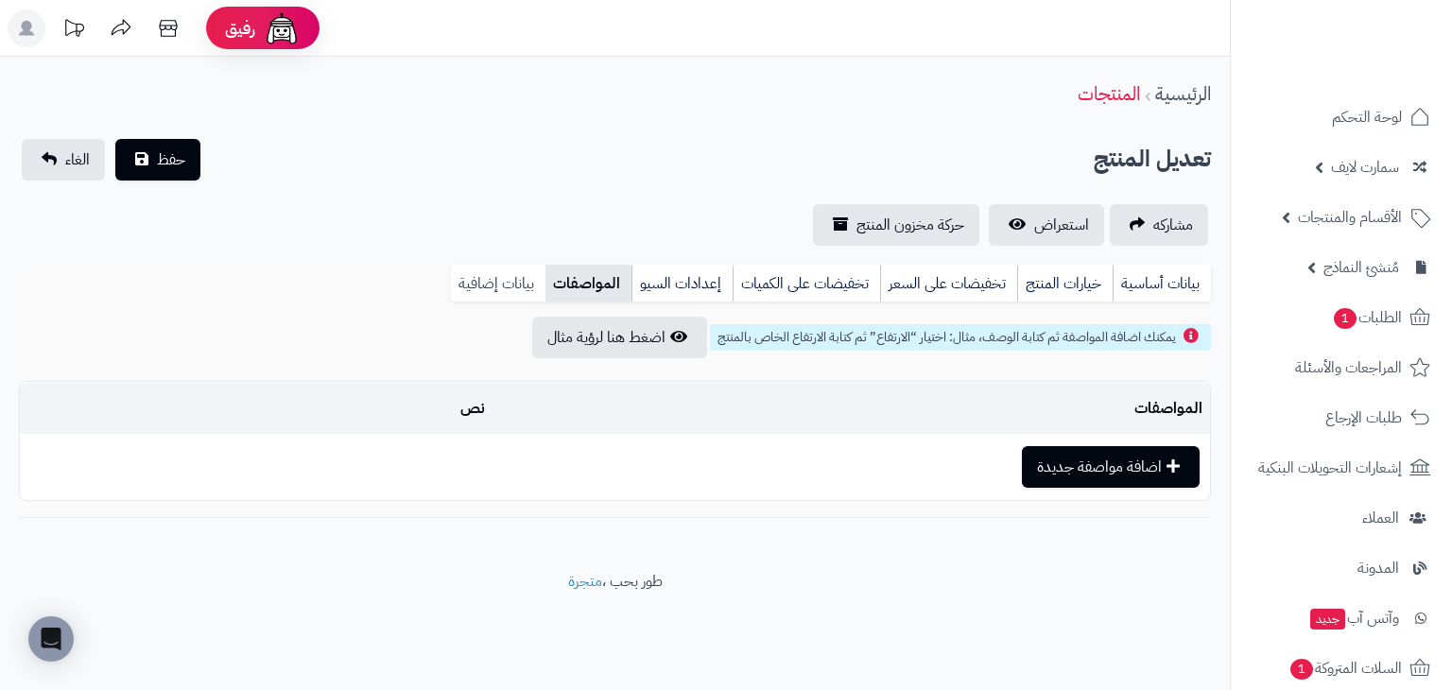
click at [507, 284] on link "بيانات إضافية" at bounding box center [498, 284] width 95 height 38
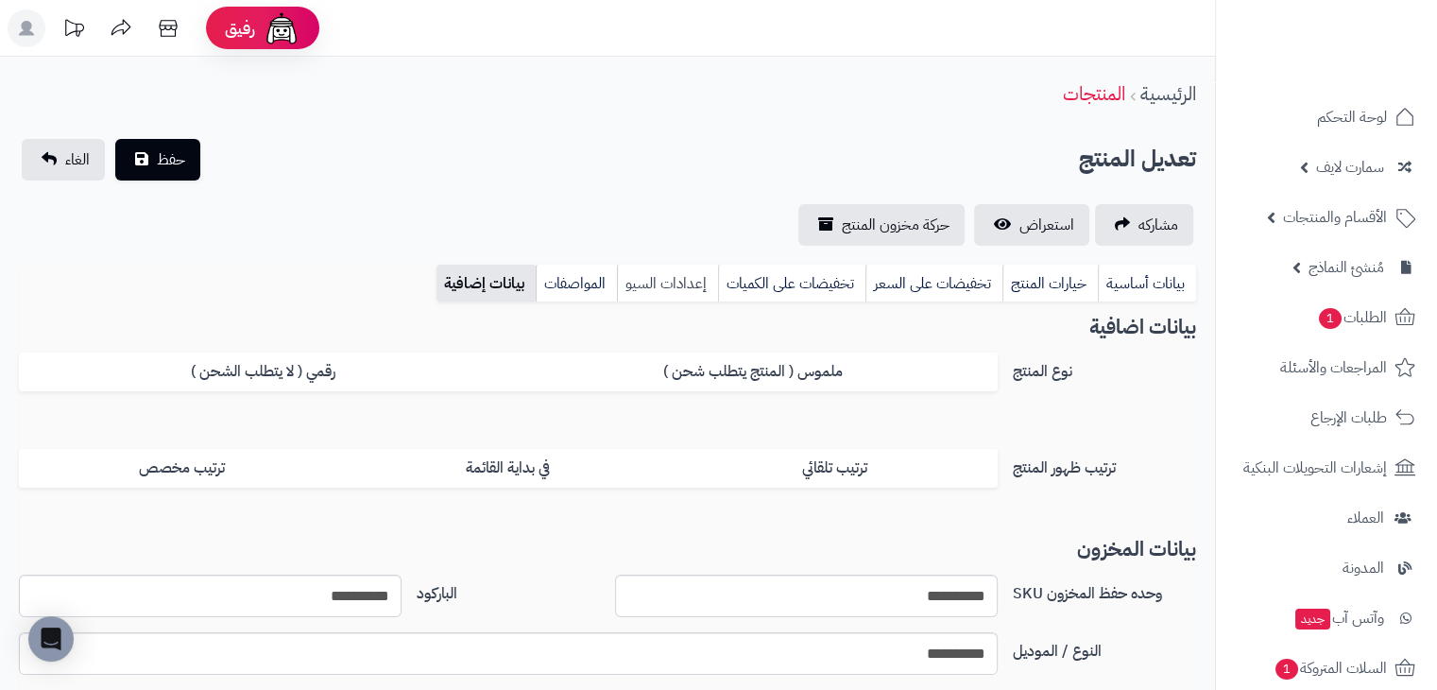
click at [682, 284] on link "إعدادات السيو" at bounding box center [667, 284] width 101 height 38
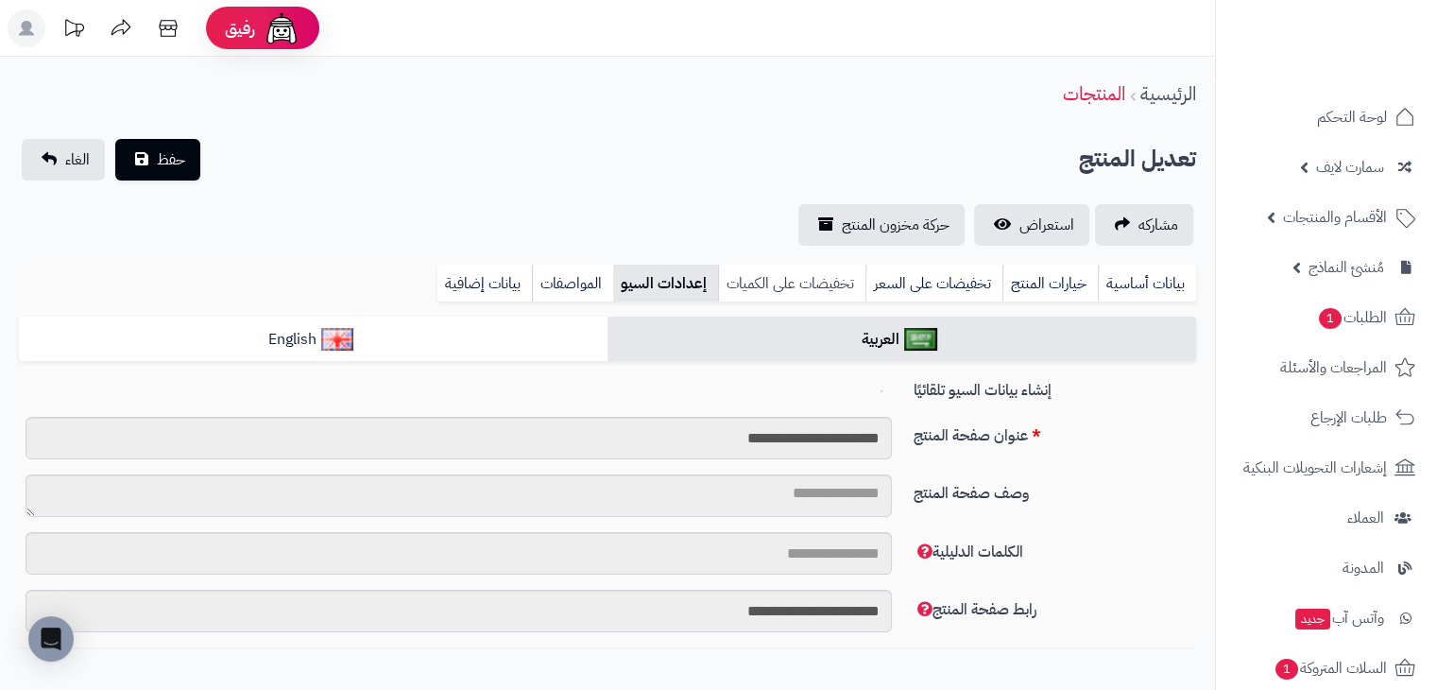
click at [830, 284] on link "تخفيضات على الكميات" at bounding box center [791, 284] width 147 height 38
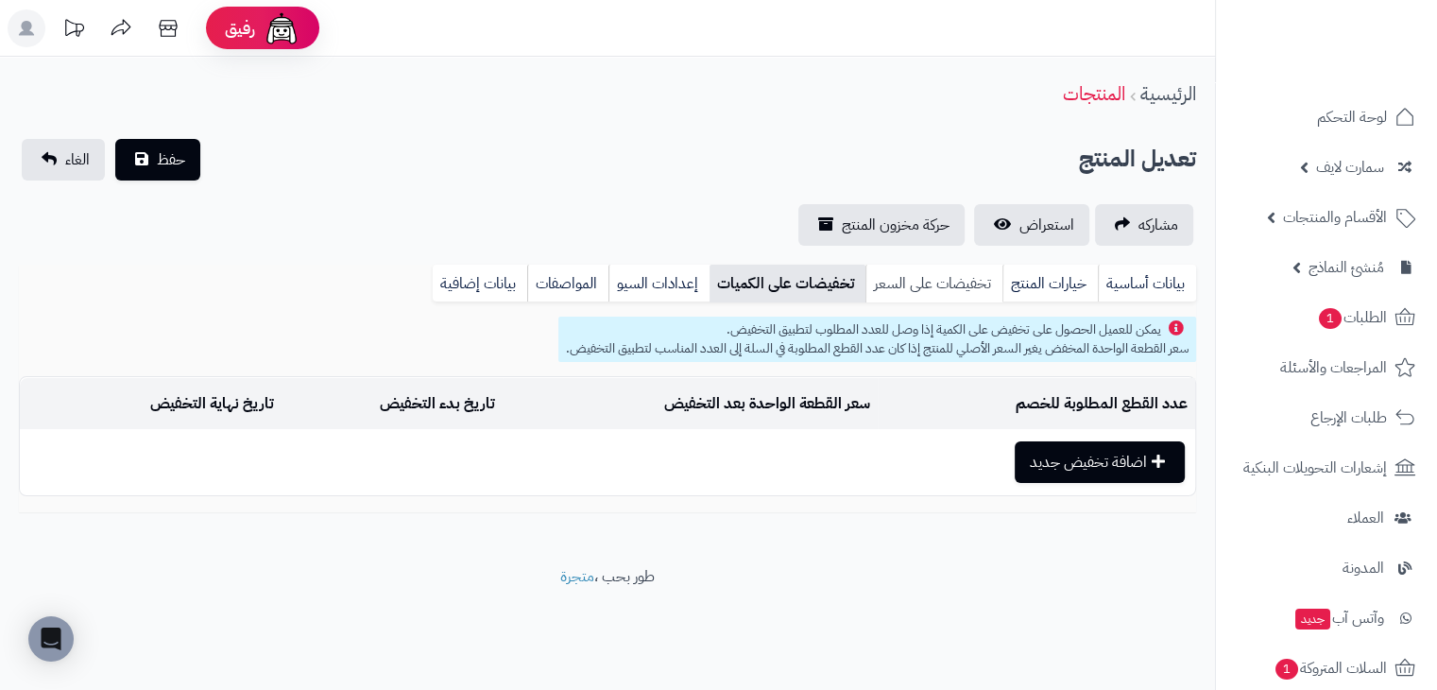
click at [956, 280] on link "تخفيضات على السعر" at bounding box center [934, 284] width 137 height 38
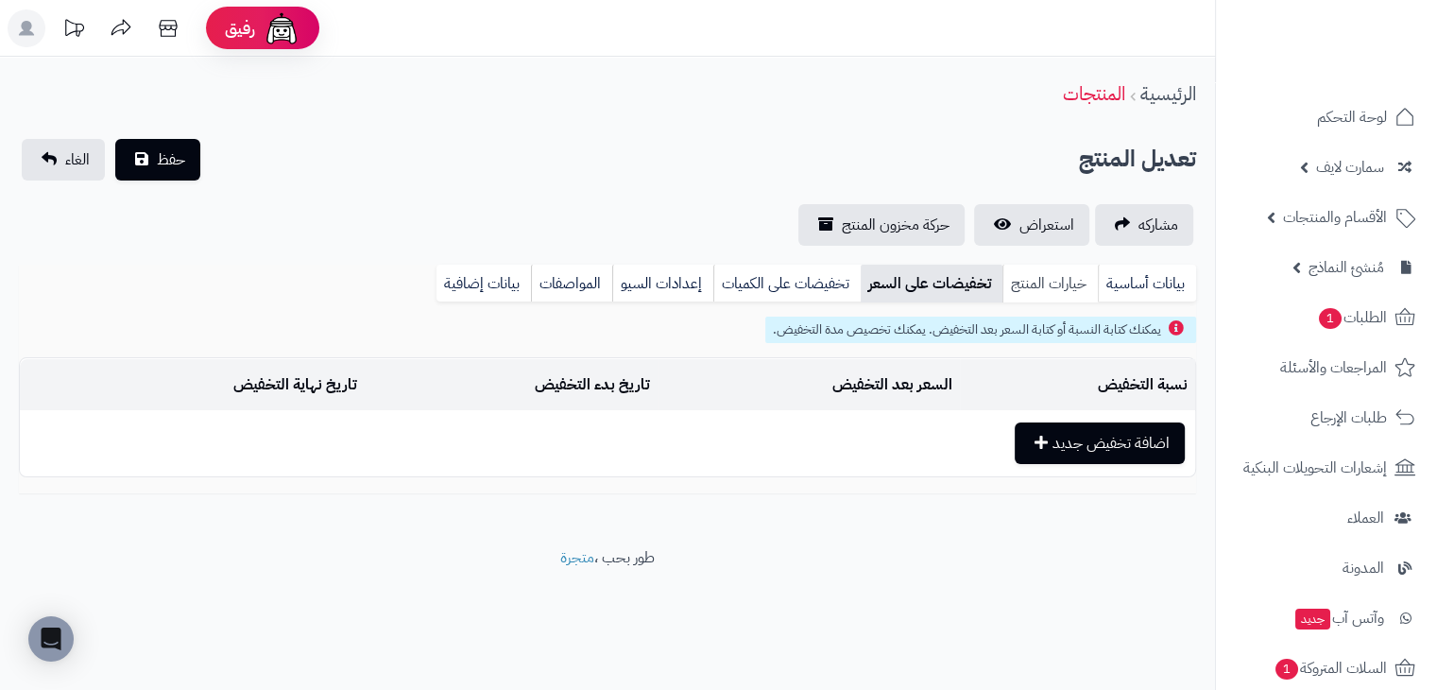
click at [1077, 279] on link "خيارات المنتج" at bounding box center [1050, 284] width 95 height 38
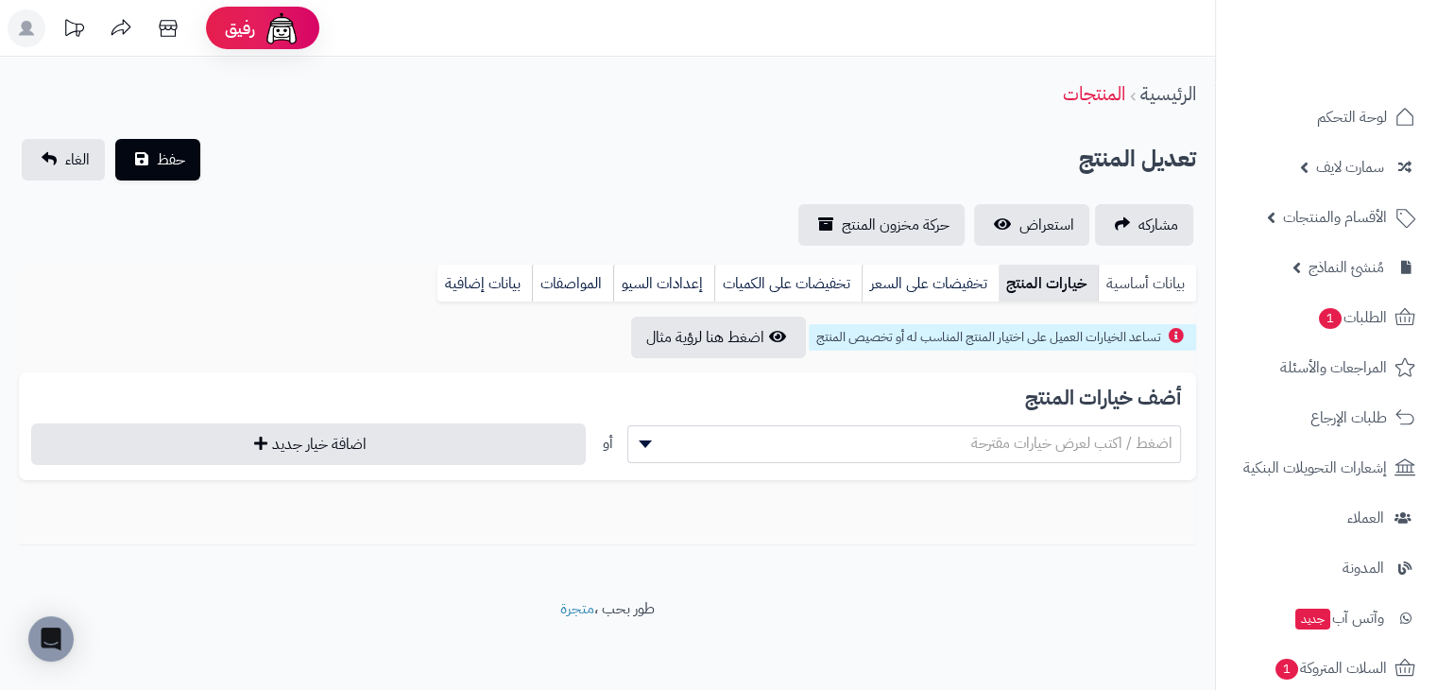
click at [1172, 277] on link "بيانات أساسية" at bounding box center [1147, 284] width 98 height 38
